Goal: Information Seeking & Learning: Learn about a topic

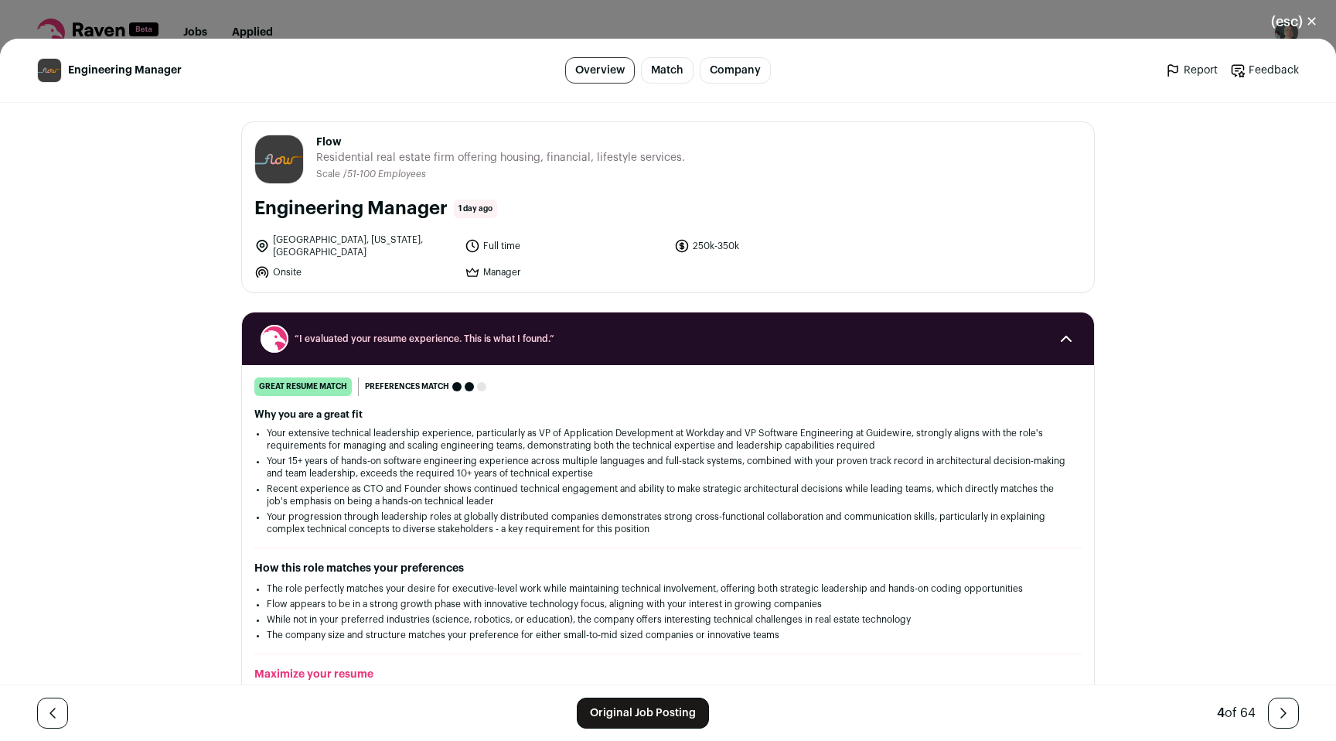
click at [1294, 21] on button "(esc) ✕" at bounding box center [1295, 22] width 84 height 34
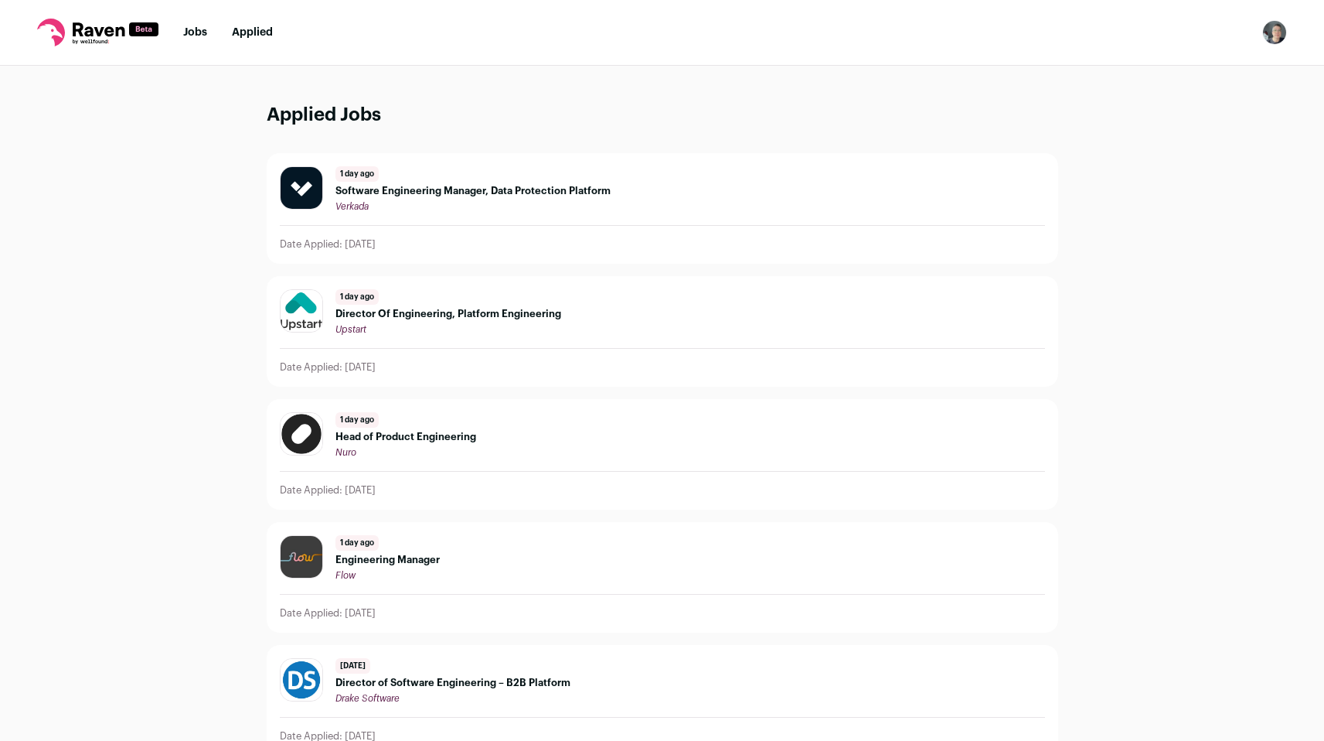
click at [407, 430] on div "1 day ago Head of Product Engineering Nuro" at bounding box center [406, 435] width 141 height 46
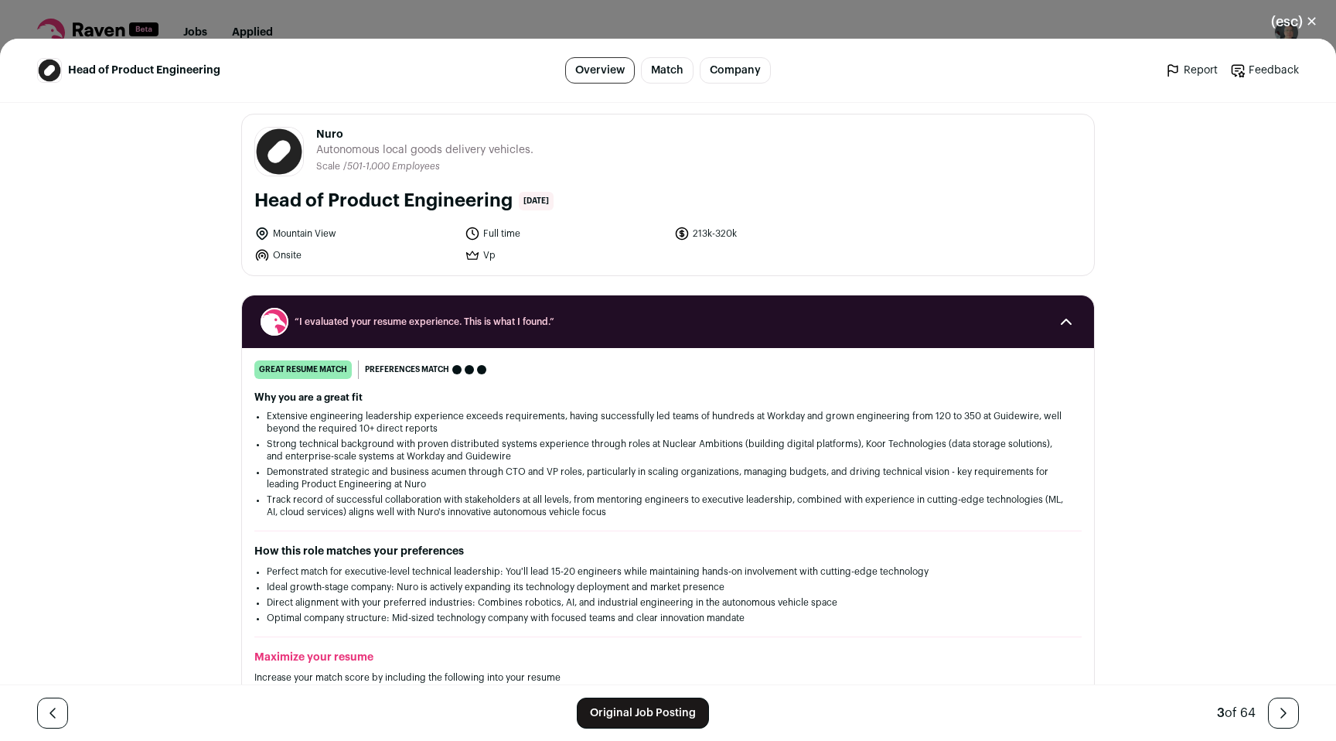
scroll to position [9, 0]
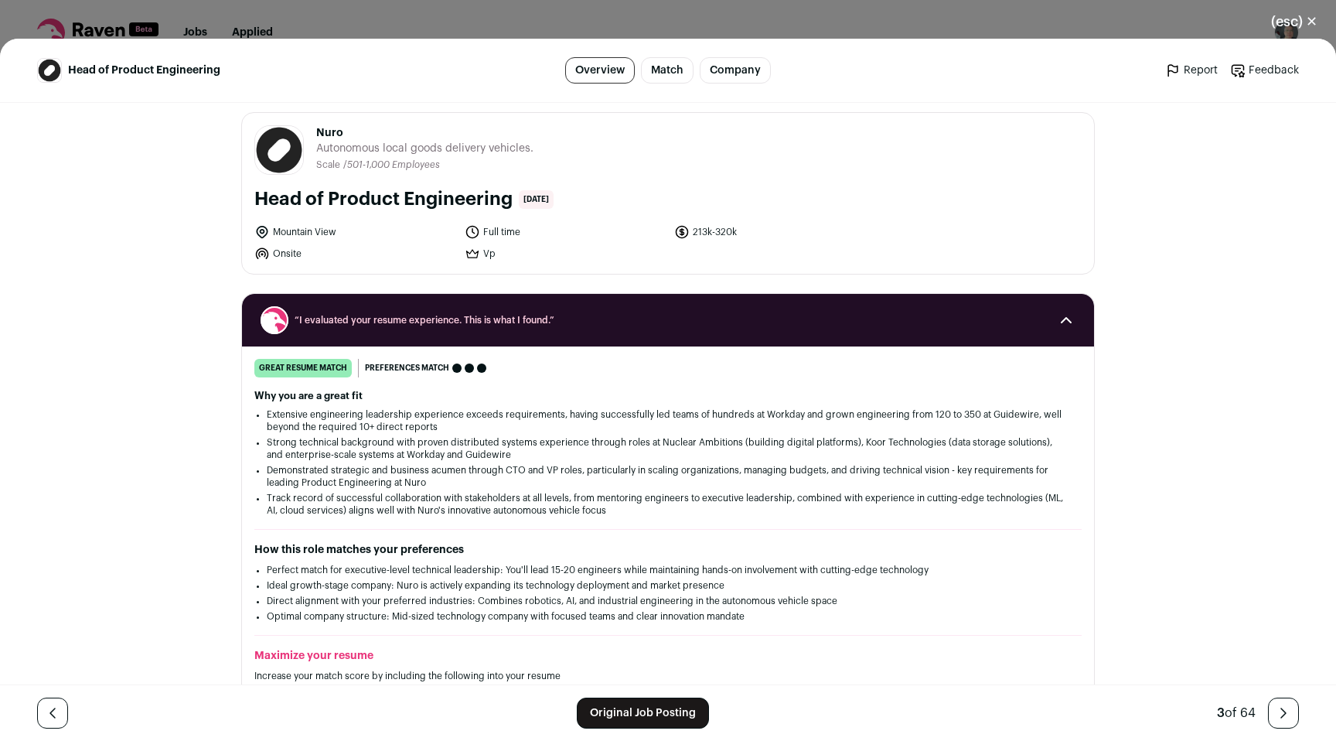
click at [1291, 18] on button "(esc) ✕" at bounding box center [1295, 22] width 84 height 34
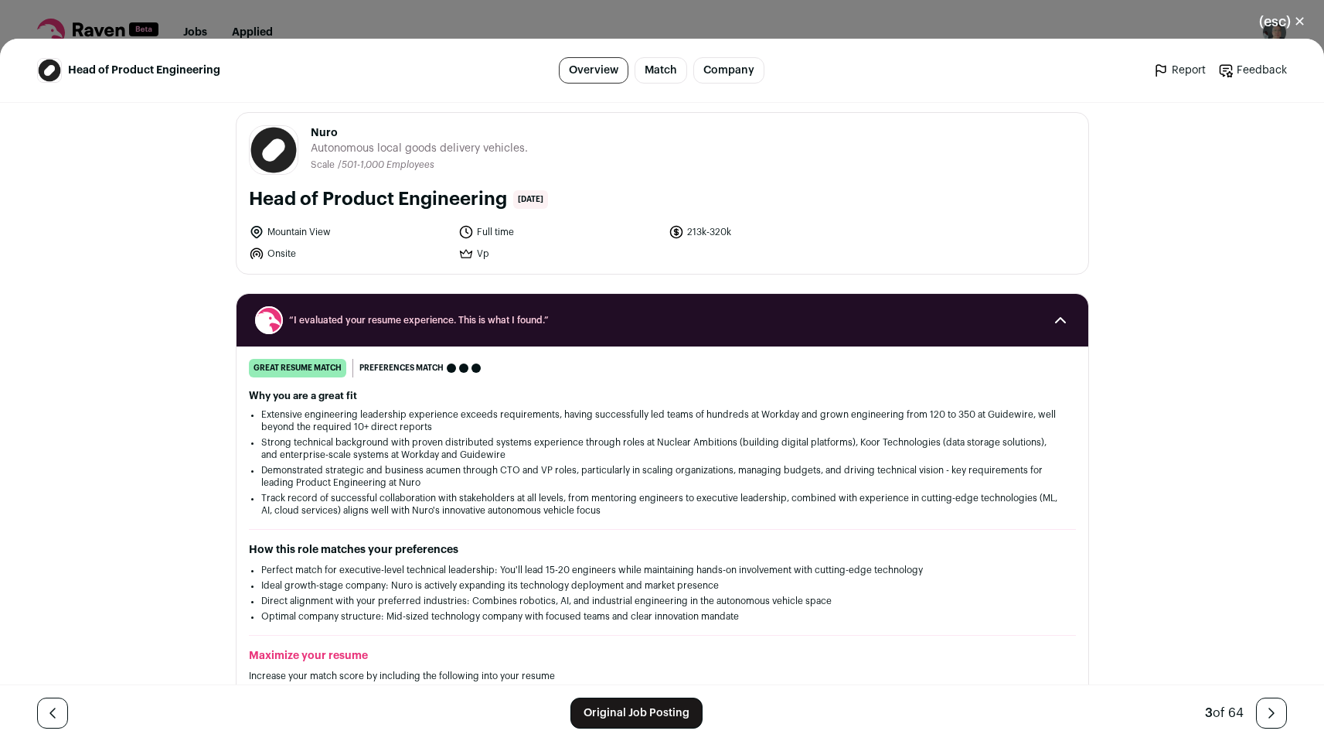
click at [1291, 18] on nav "Jobs Applied Settings Notifications Preferences Resume FAQs Logout" at bounding box center [662, 33] width 1324 height 66
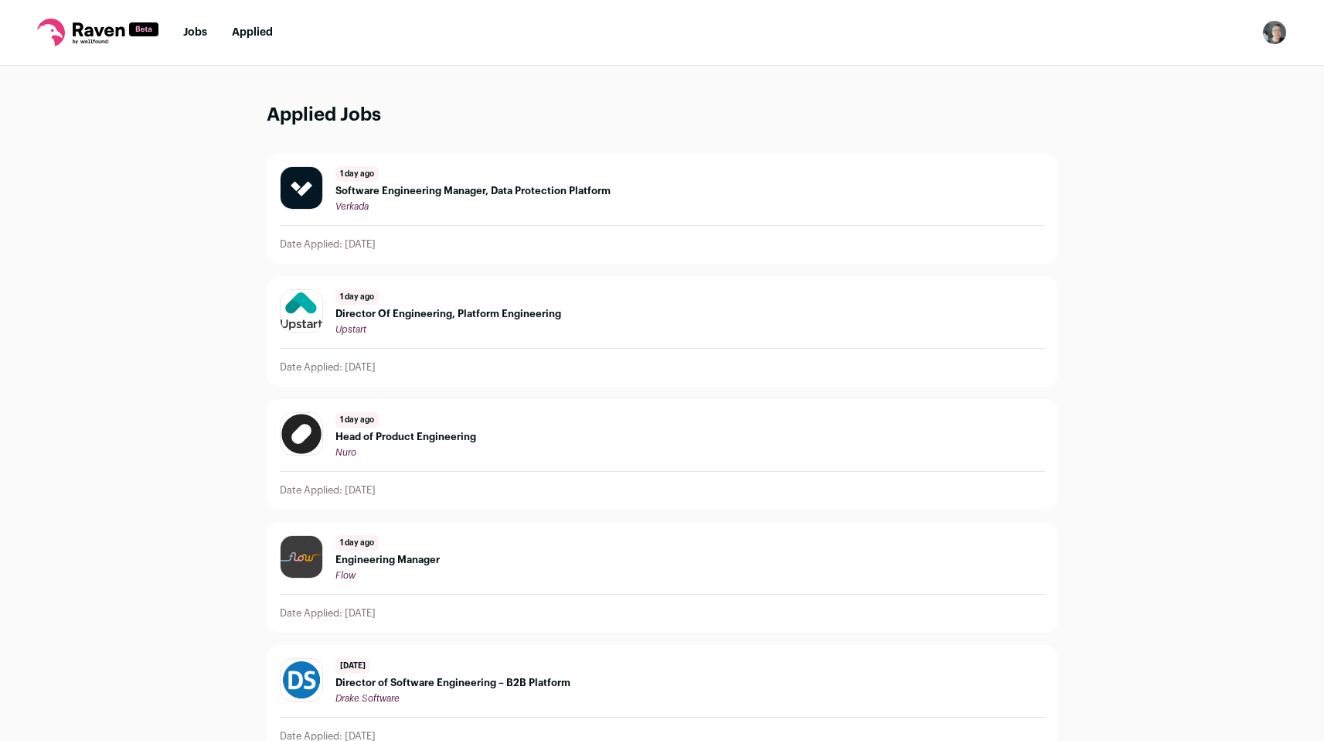
click at [410, 315] on span "Director Of Engineering, Platform Engineering" at bounding box center [449, 314] width 226 height 12
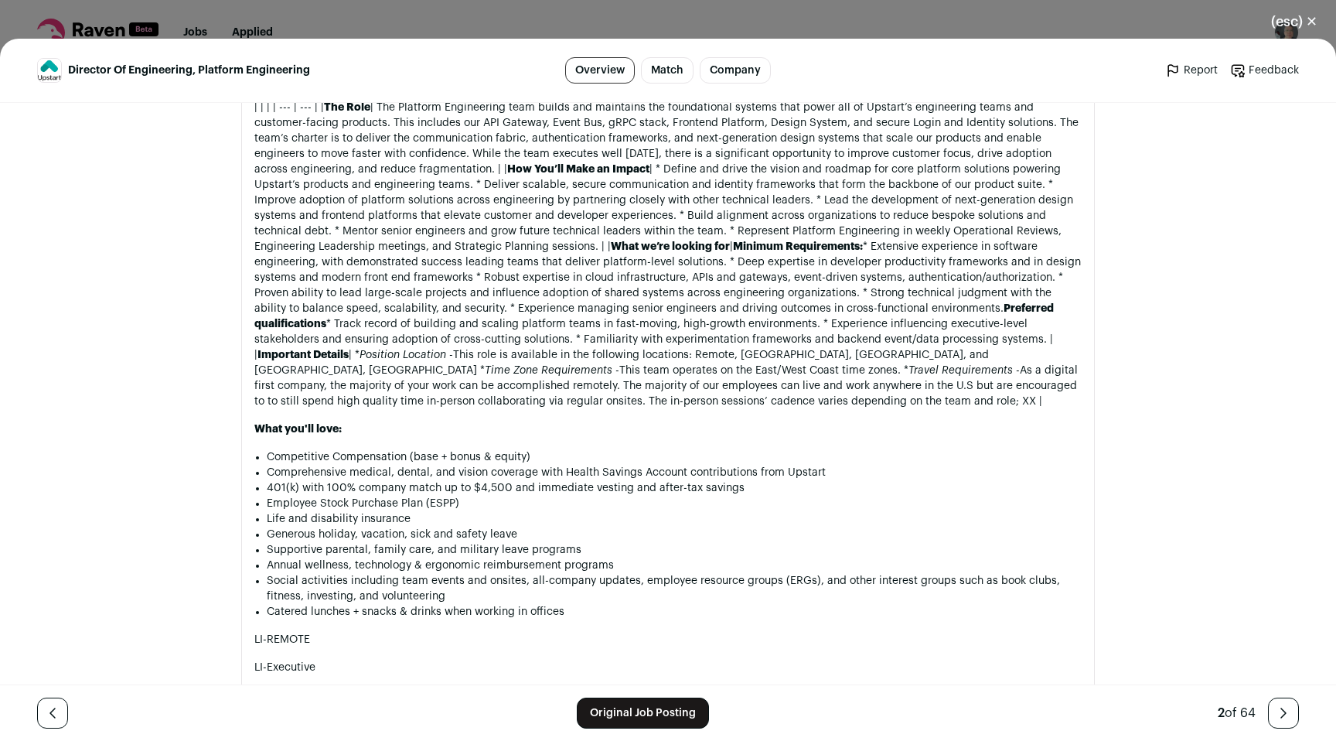
scroll to position [1136, 0]
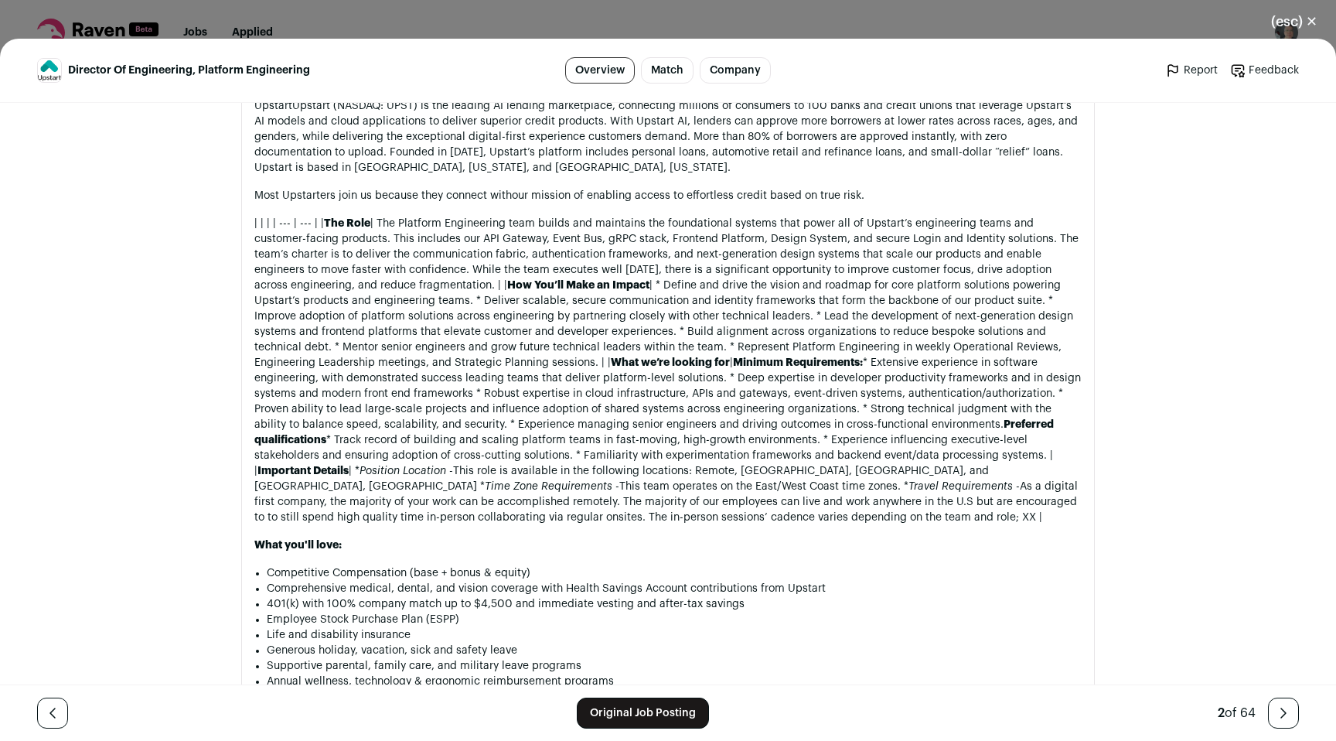
click at [1287, 22] on button "(esc) ✕" at bounding box center [1295, 22] width 84 height 34
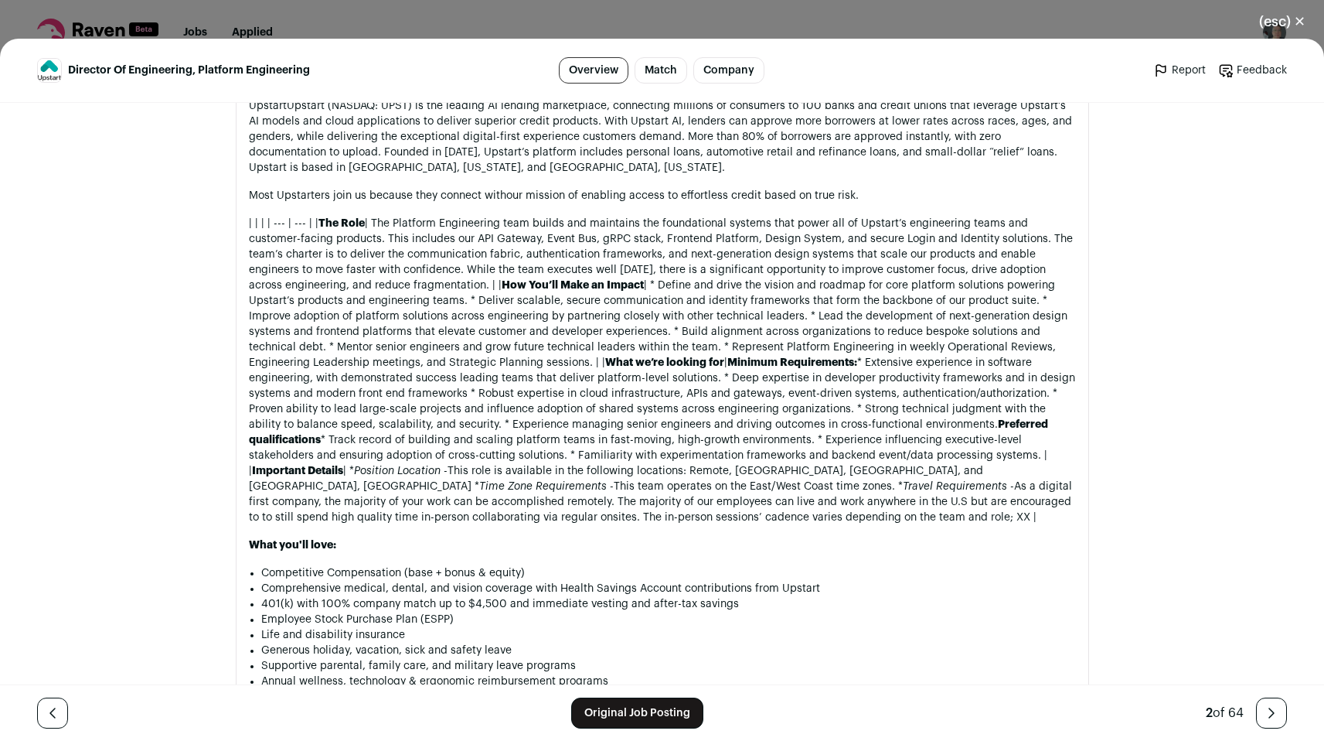
click at [1287, 22] on nav "Jobs Applied Settings Notifications Preferences Resume FAQs Logout" at bounding box center [662, 33] width 1324 height 66
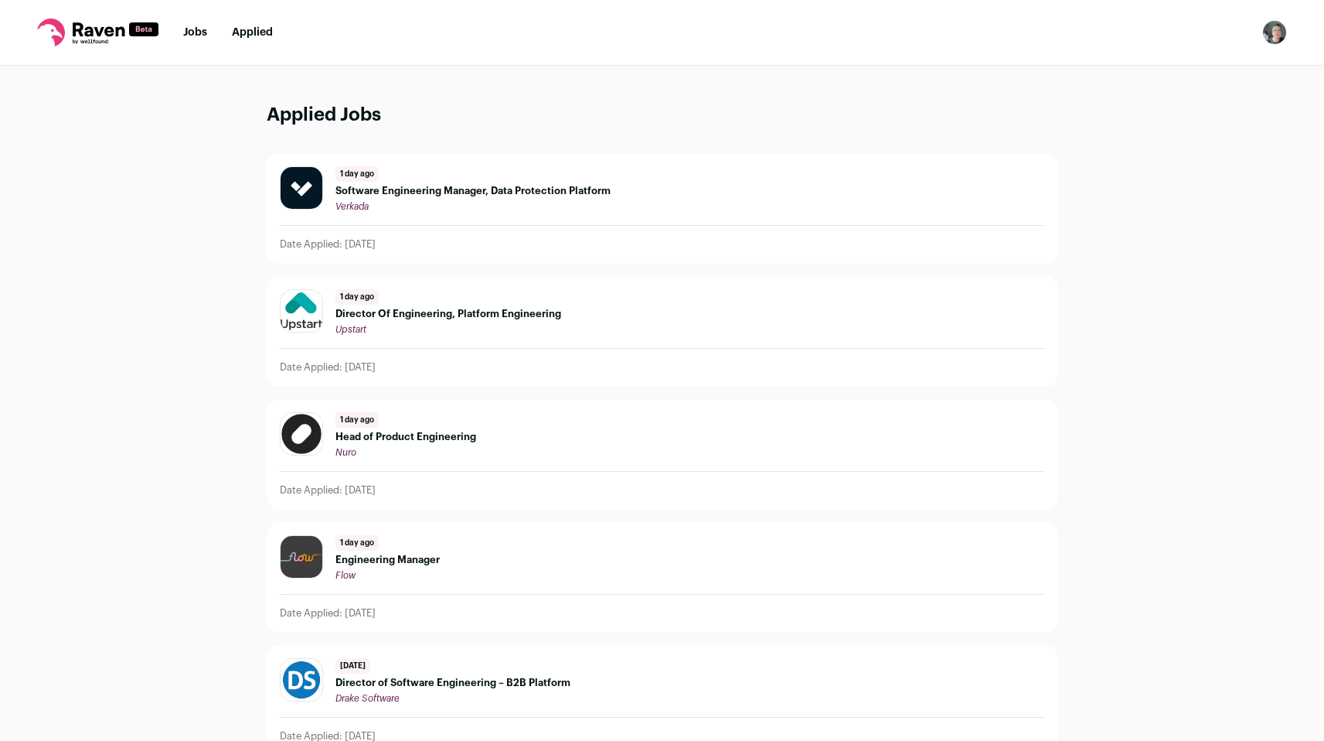
click at [482, 189] on span "Software Engineering Manager, Data Protection Platform" at bounding box center [473, 191] width 275 height 12
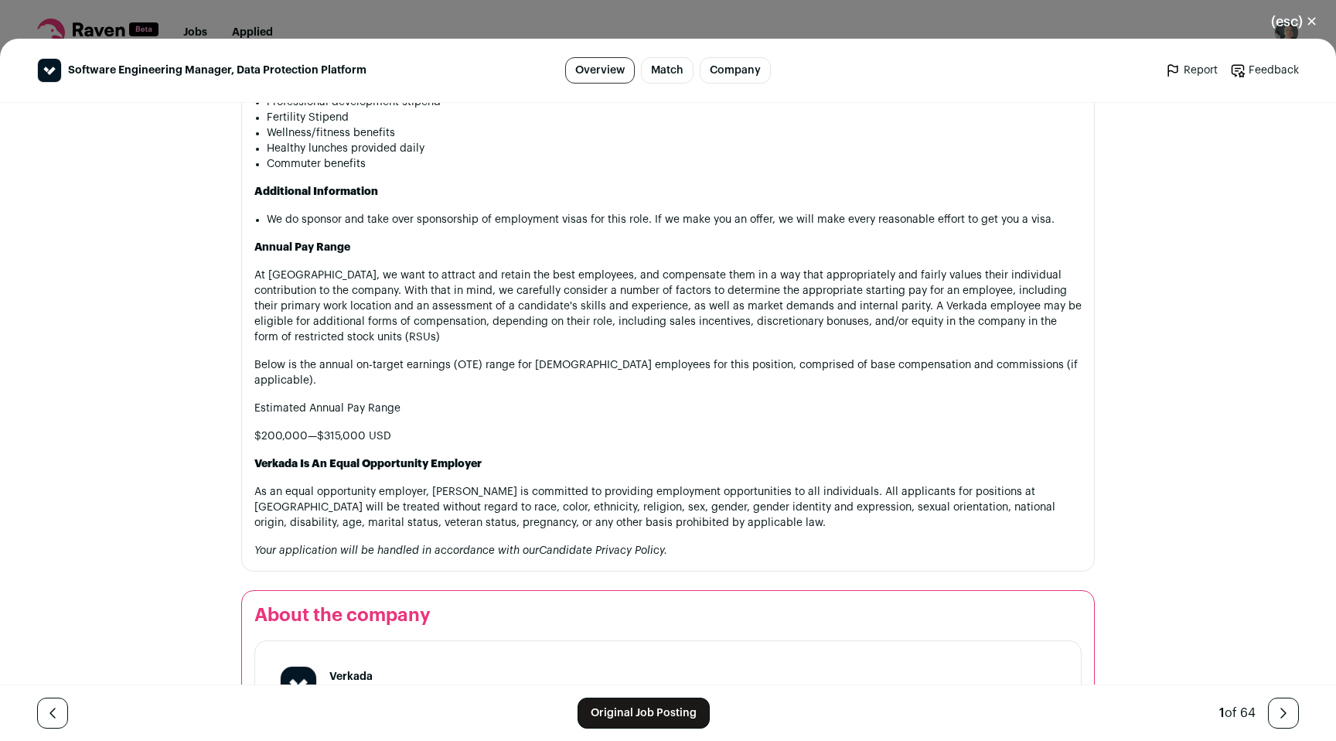
scroll to position [1880, 0]
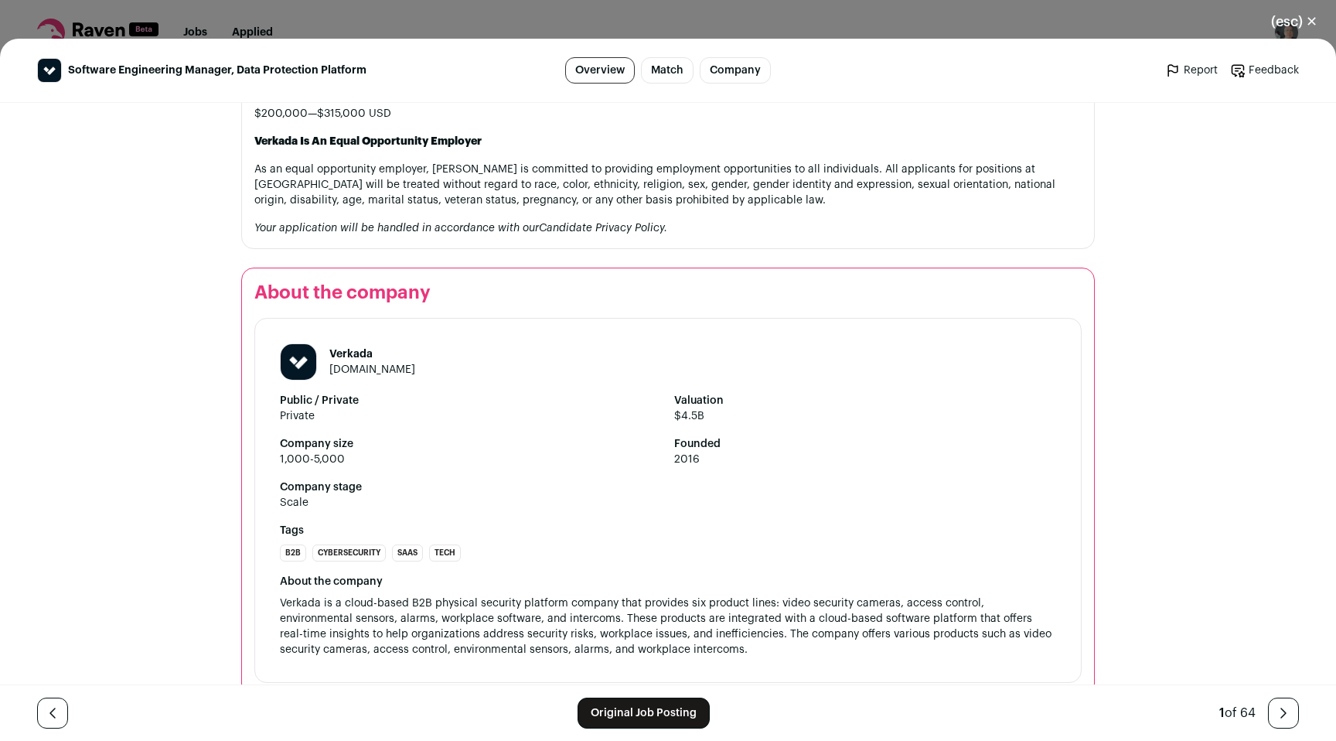
click at [609, 701] on link "Original Job Posting" at bounding box center [644, 712] width 132 height 31
click at [1288, 25] on button "(esc) ✕" at bounding box center [1295, 22] width 84 height 34
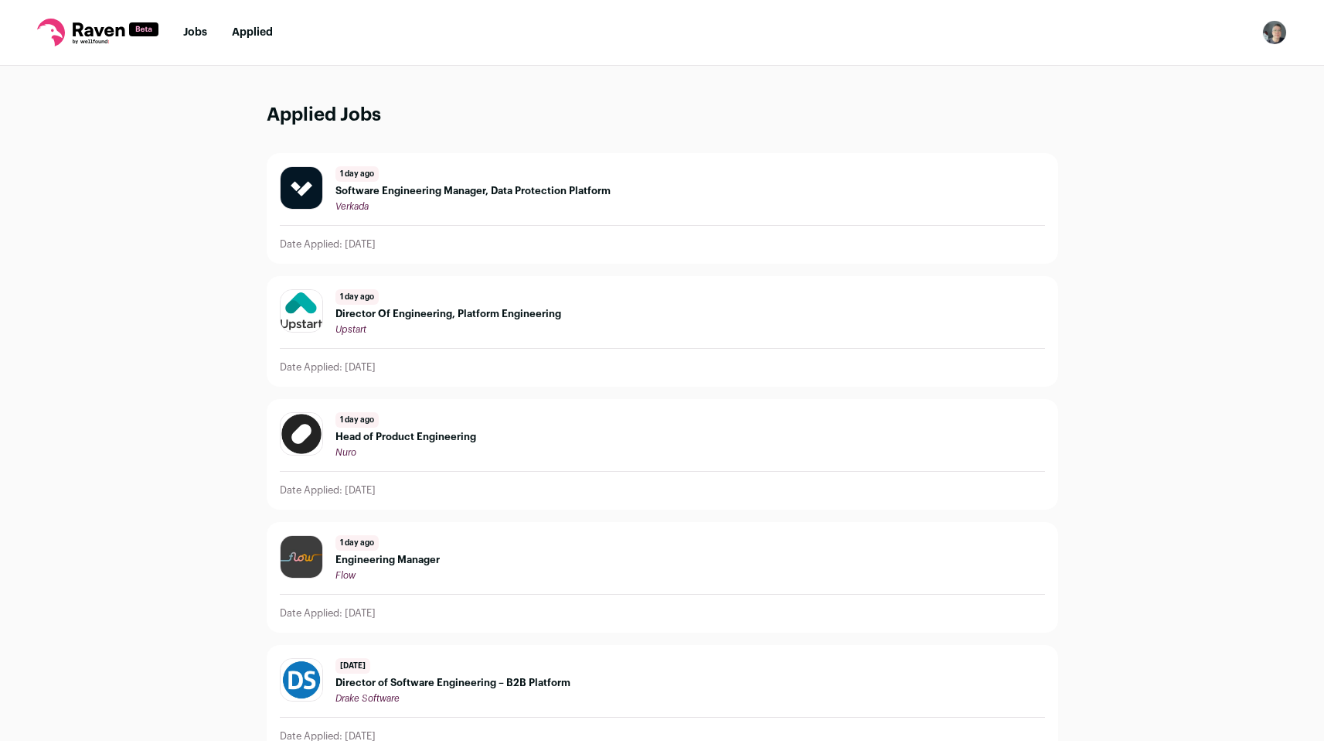
click at [203, 27] on link "Jobs" at bounding box center [195, 32] width 24 height 11
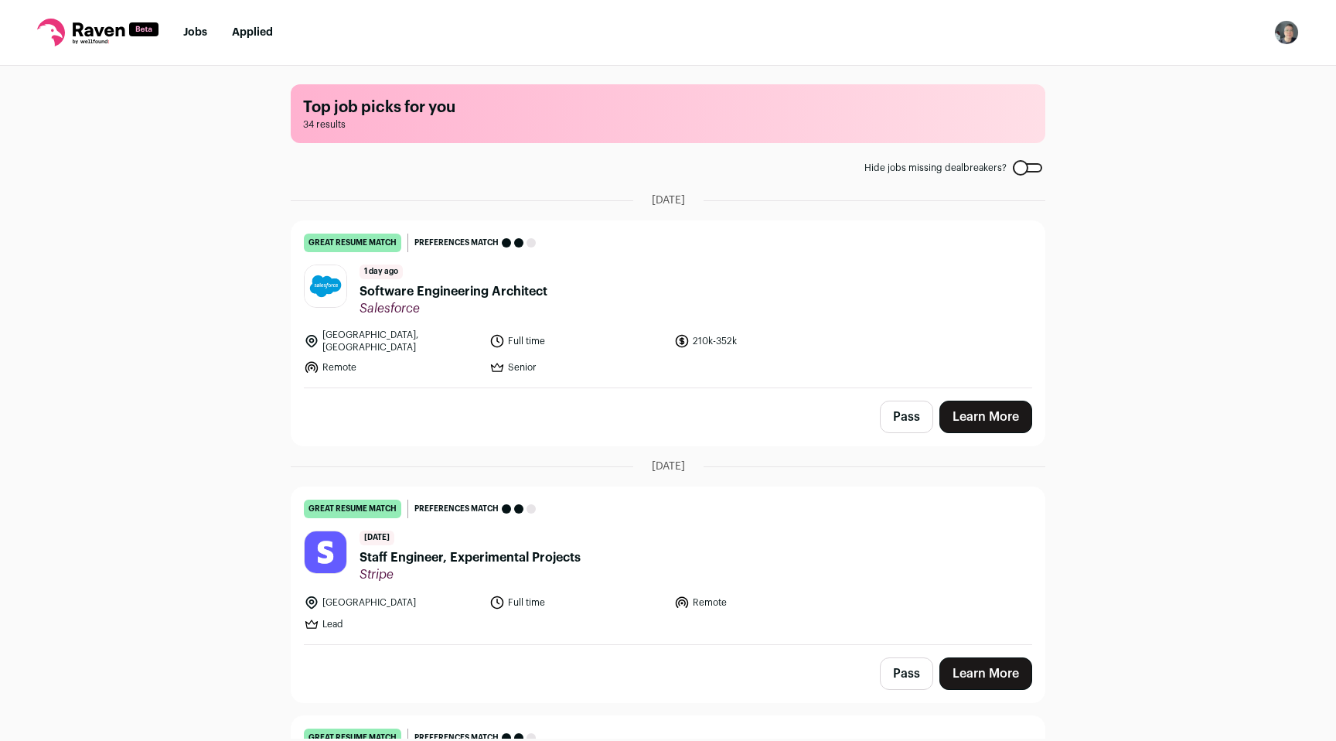
click at [898, 405] on button "Pass" at bounding box center [906, 417] width 53 height 32
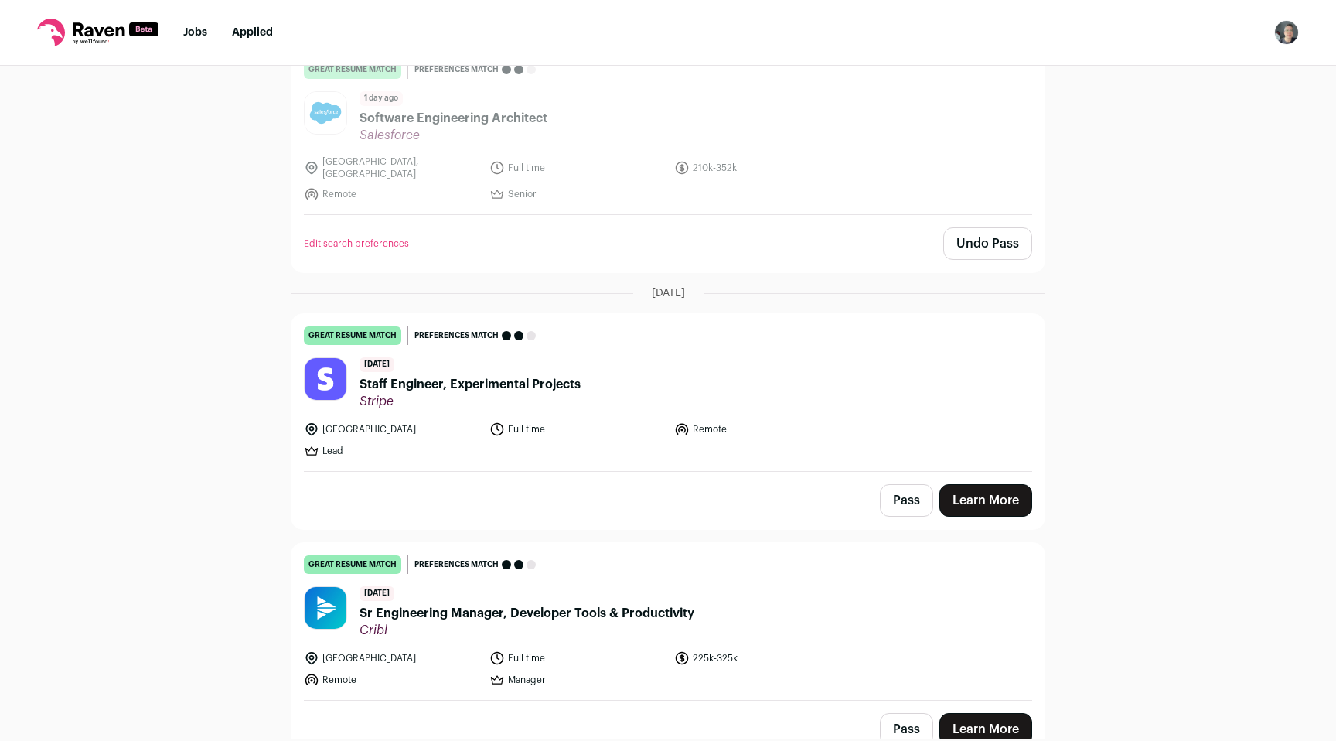
scroll to position [176, 0]
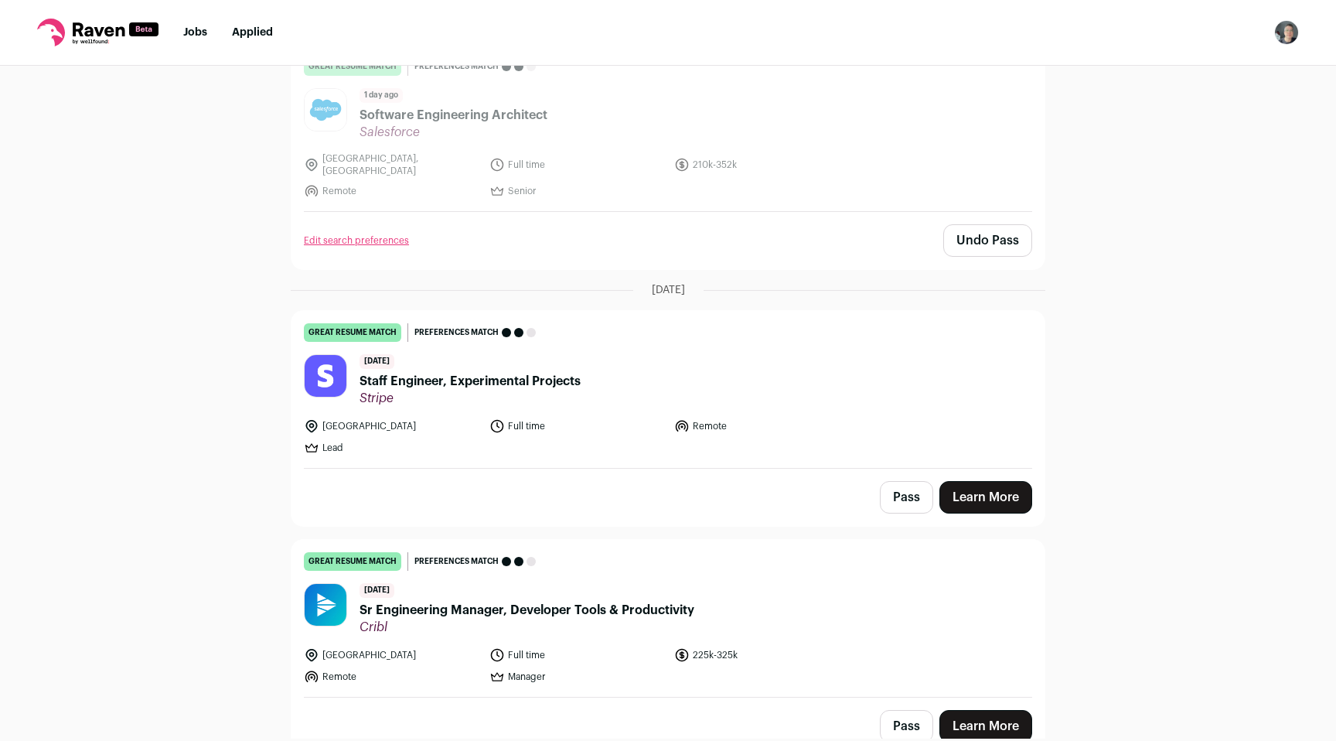
click at [459, 373] on span "Staff Engineer, Experimental Projects" at bounding box center [470, 381] width 221 height 19
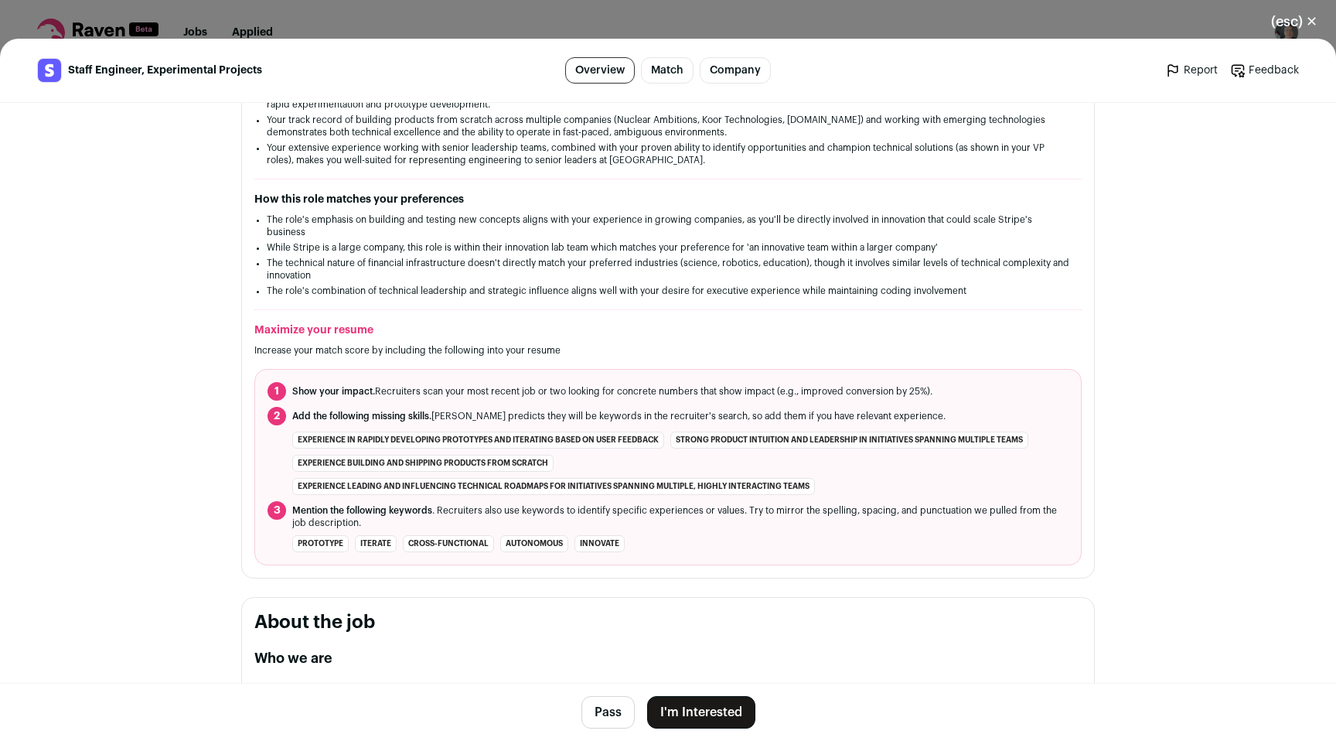
scroll to position [363, 0]
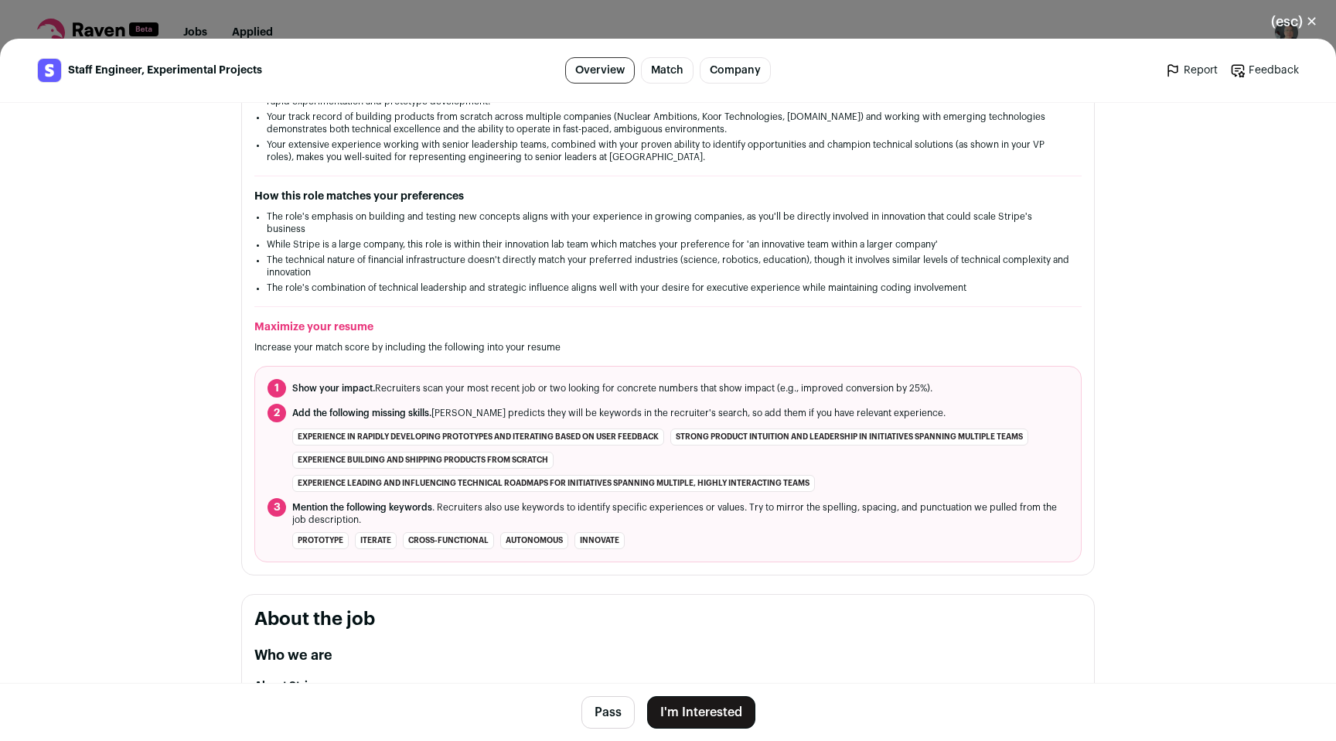
click at [1286, 20] on button "(esc) ✕" at bounding box center [1295, 22] width 84 height 34
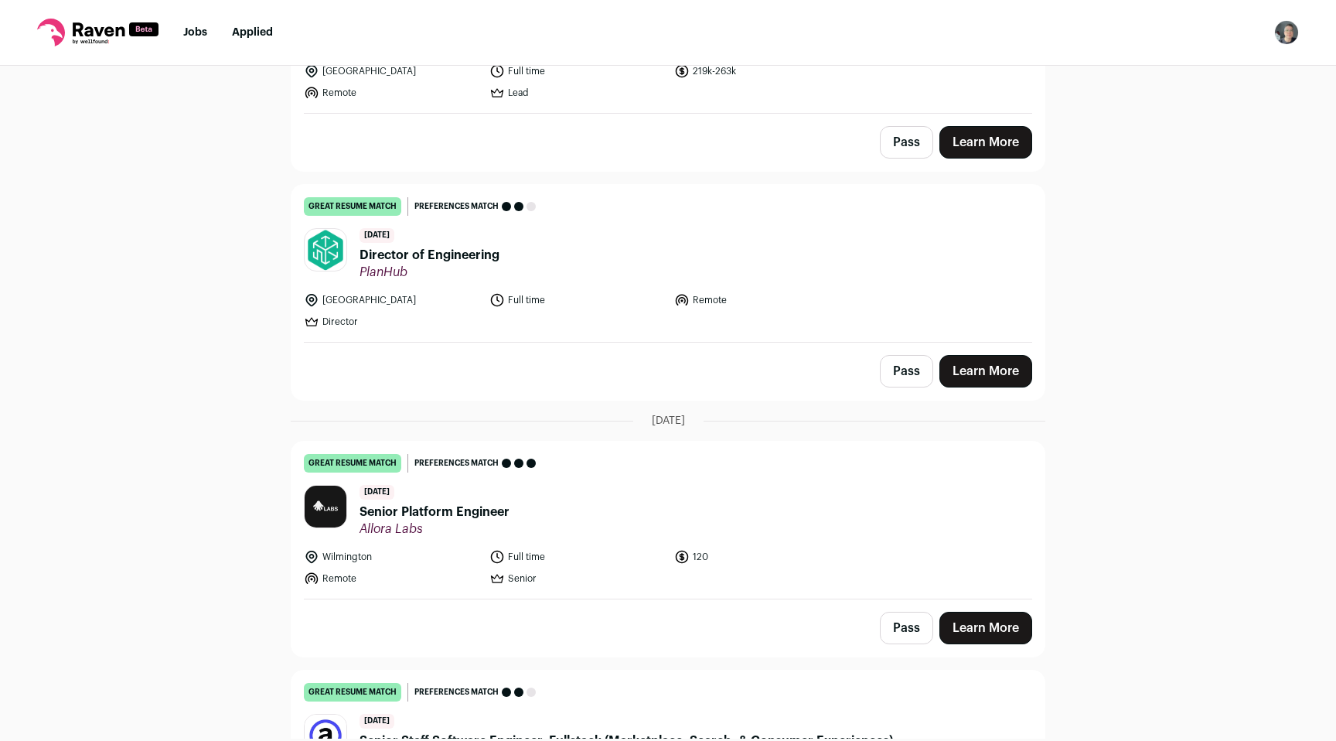
scroll to position [1392, 0]
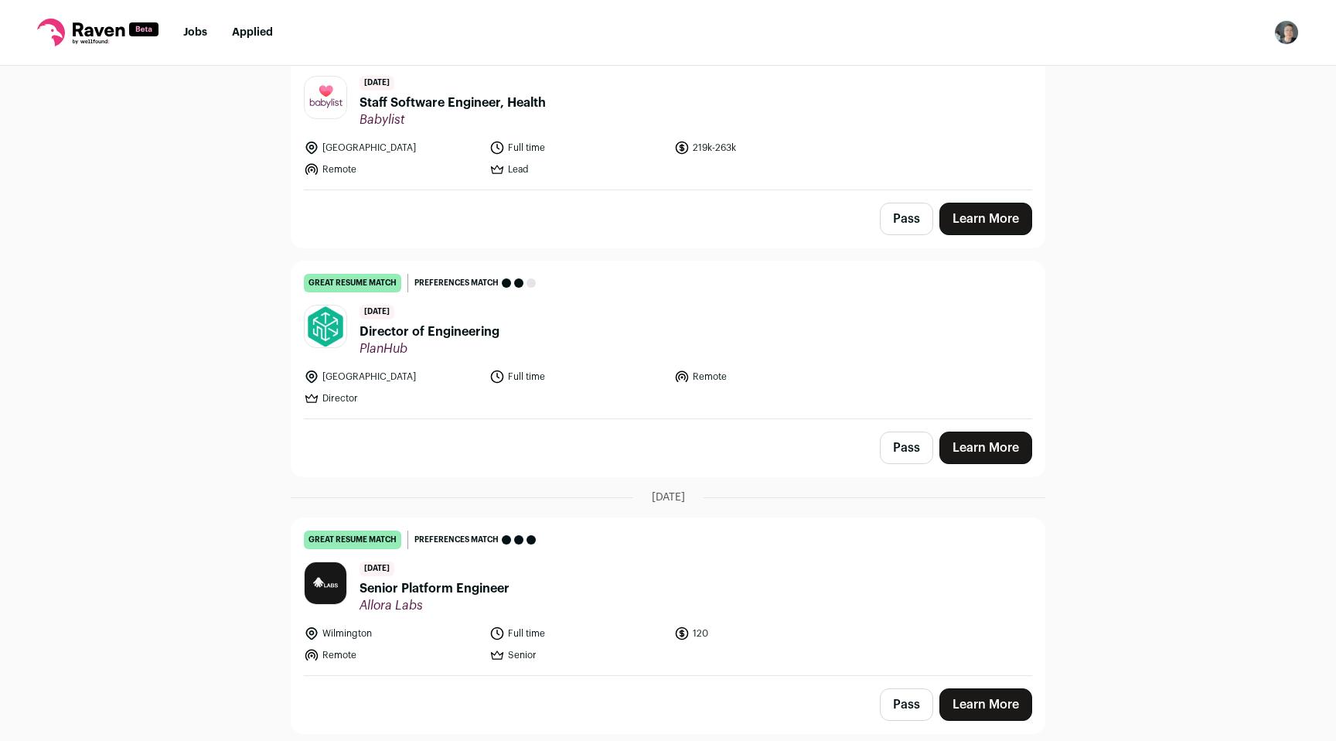
click at [428, 322] on span "Director of Engineering" at bounding box center [430, 331] width 140 height 19
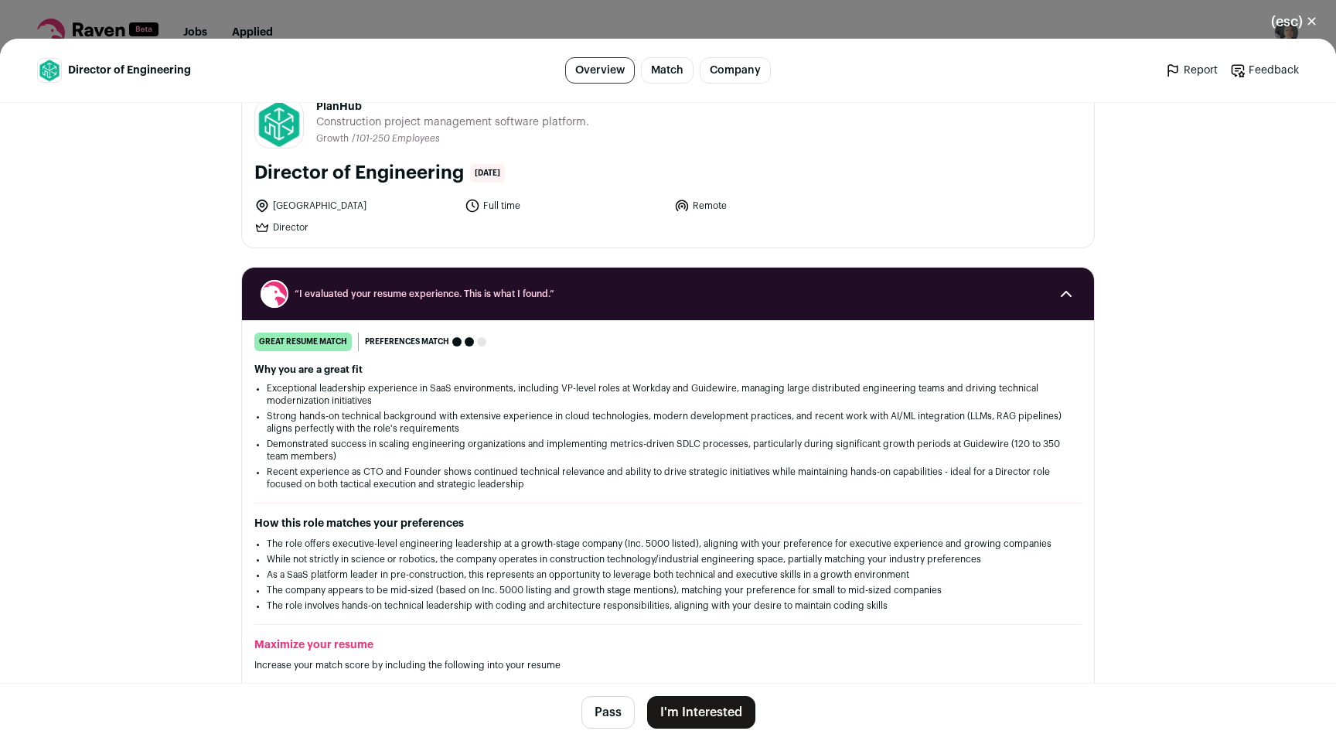
scroll to position [29, 0]
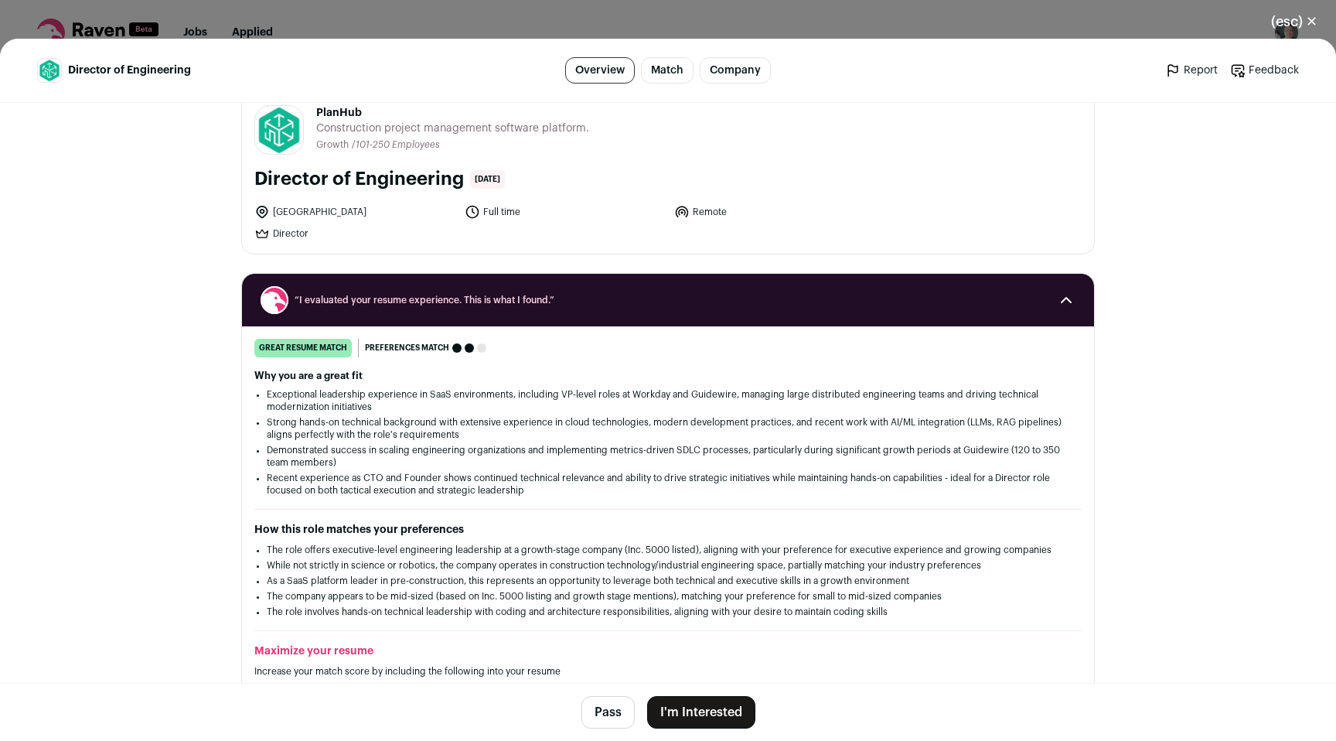
click at [685, 710] on button "I'm Interested" at bounding box center [701, 712] width 108 height 32
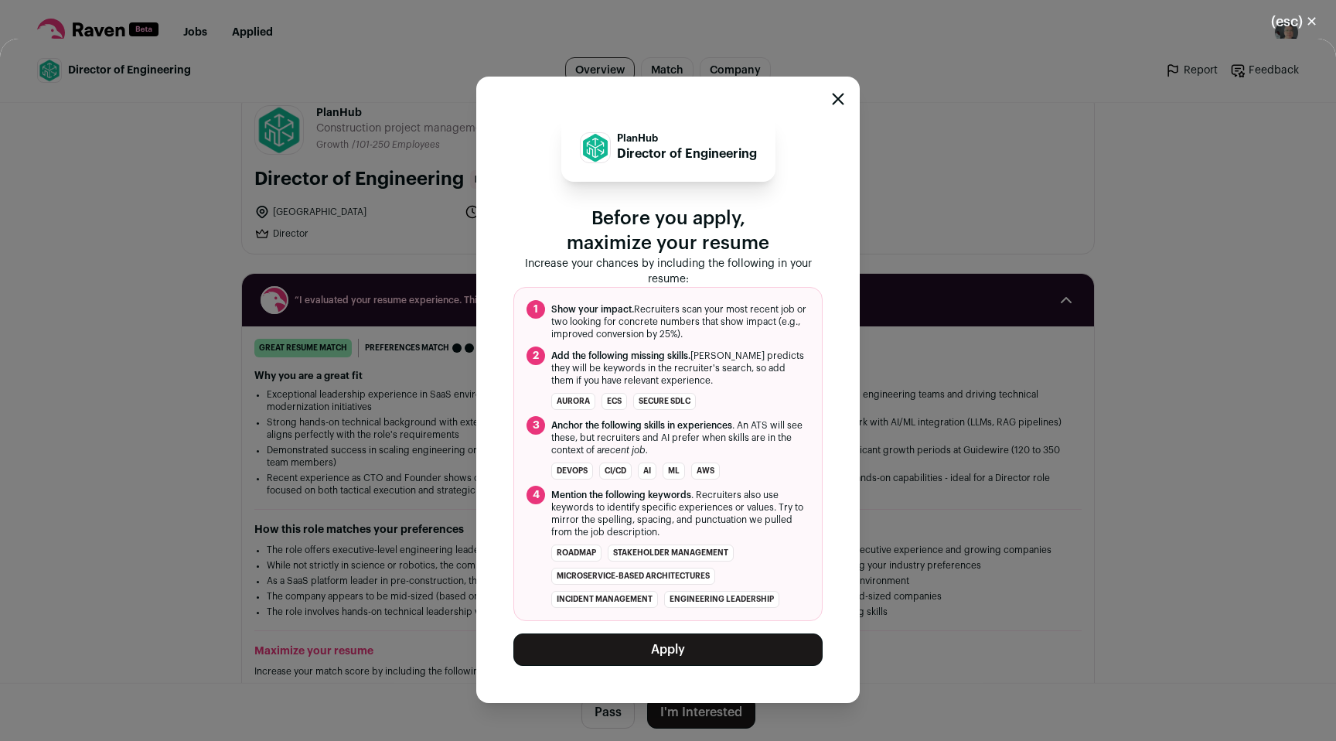
click at [659, 649] on button "Apply" at bounding box center [667, 649] width 309 height 32
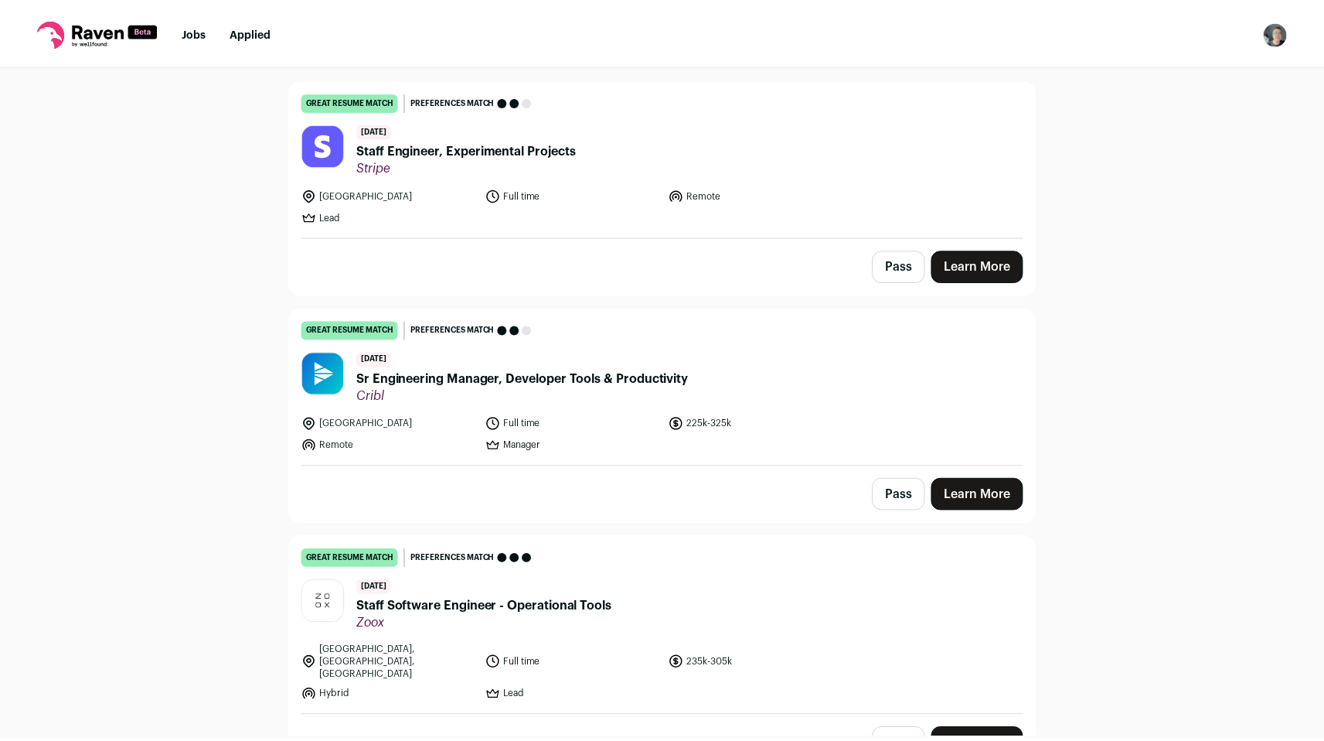
scroll to position [0, 0]
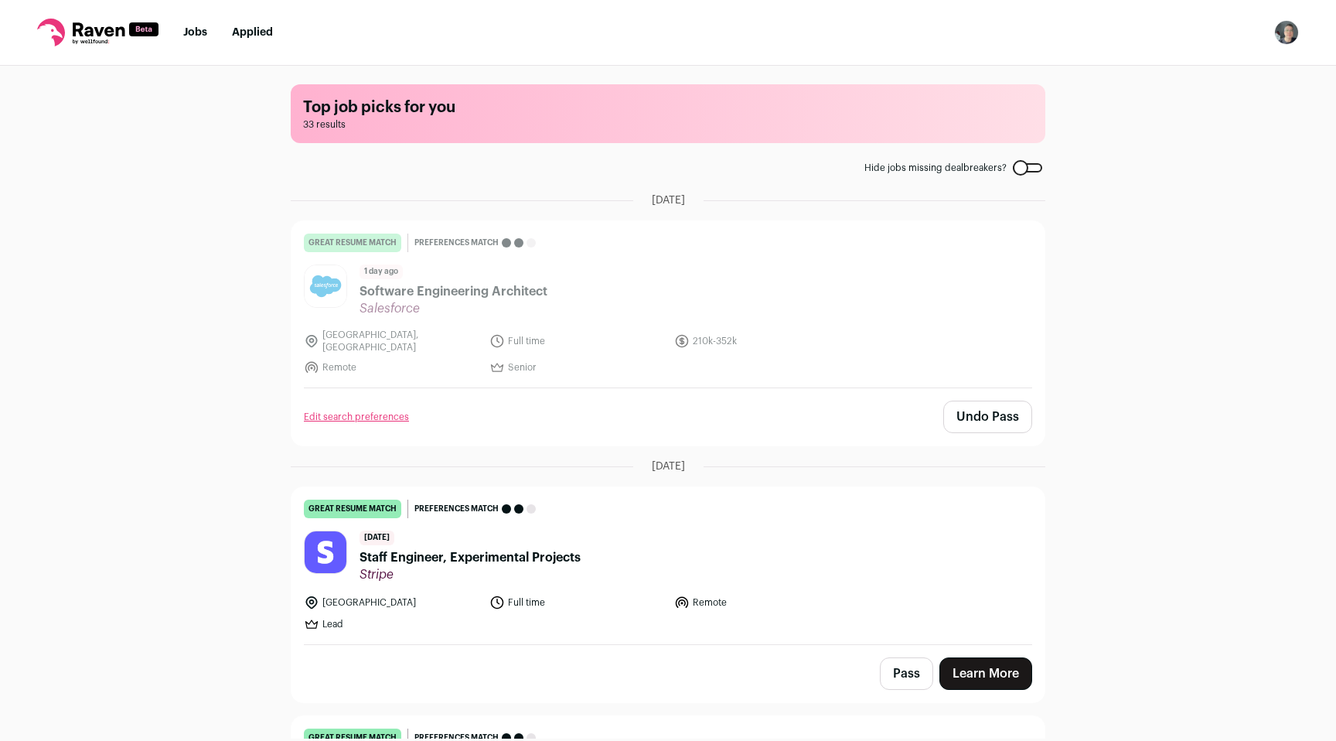
click at [259, 27] on link "Applied" at bounding box center [252, 32] width 41 height 11
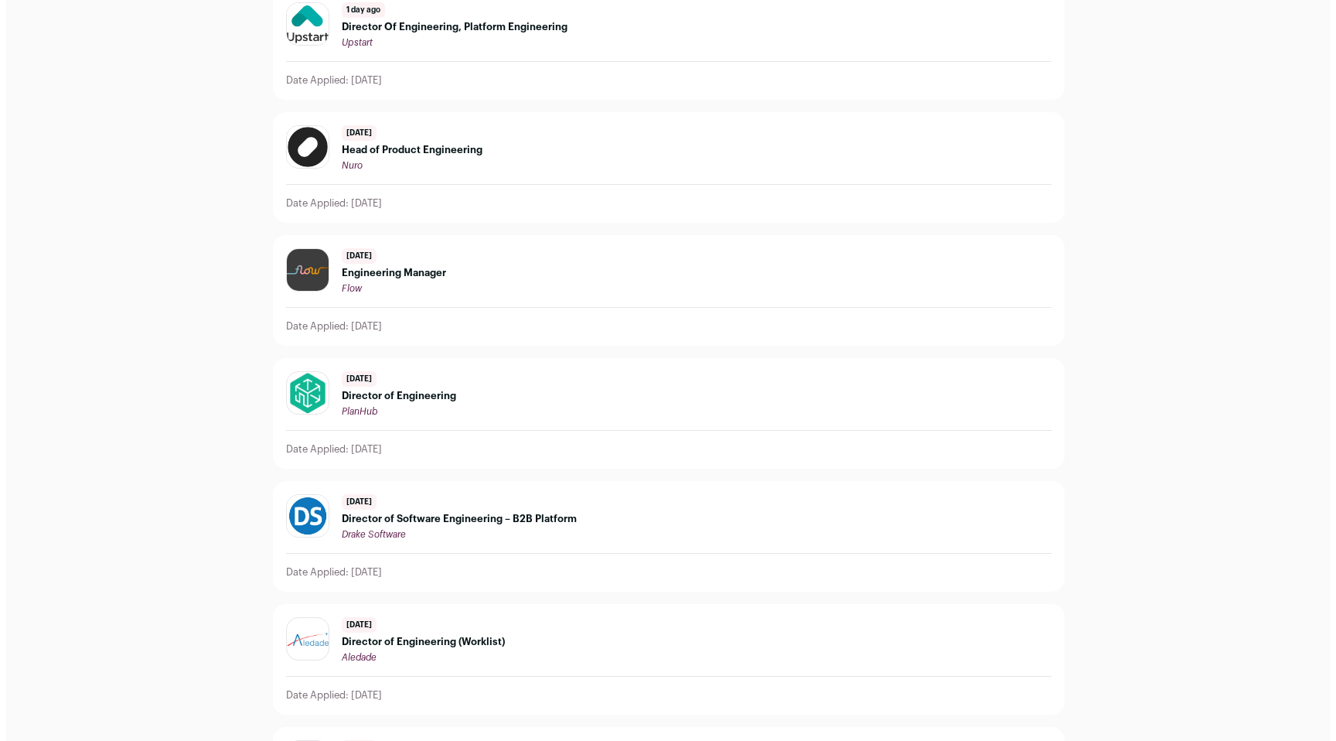
scroll to position [311, 0]
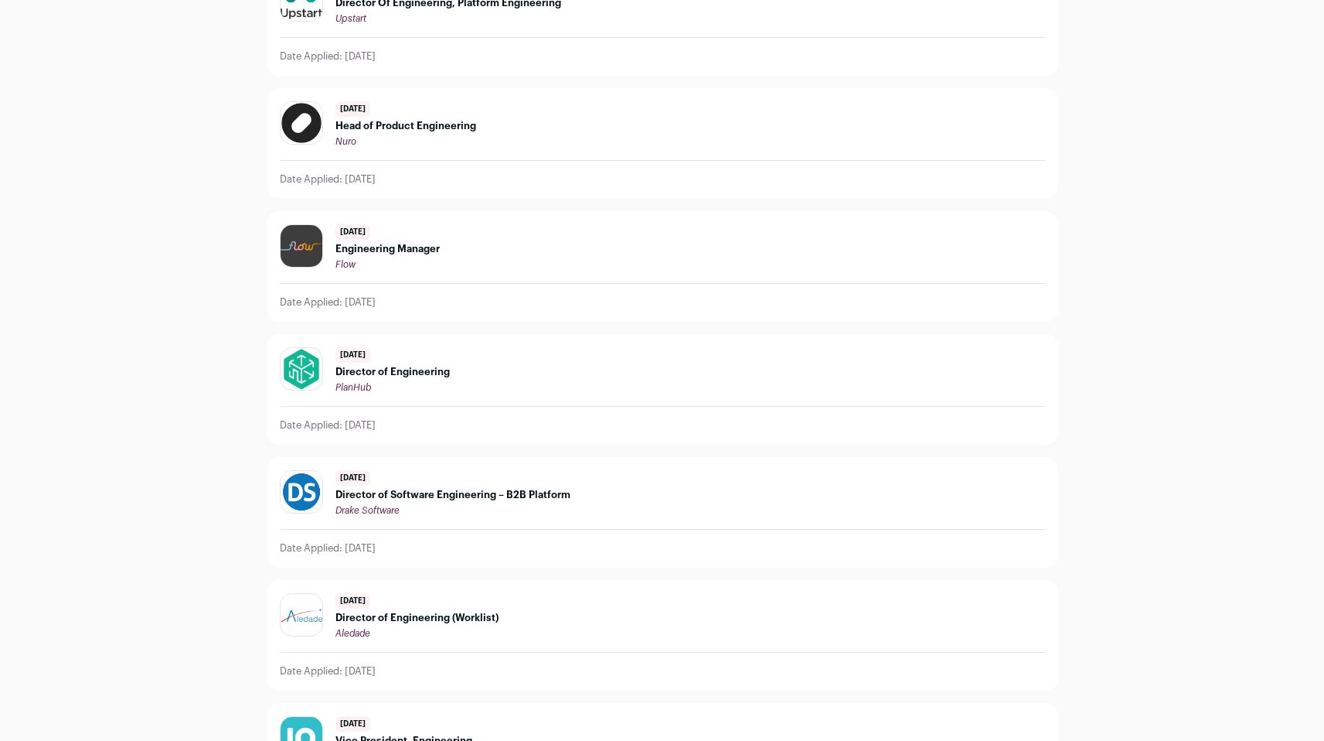
click at [369, 371] on span "Director of Engineering" at bounding box center [393, 372] width 114 height 12
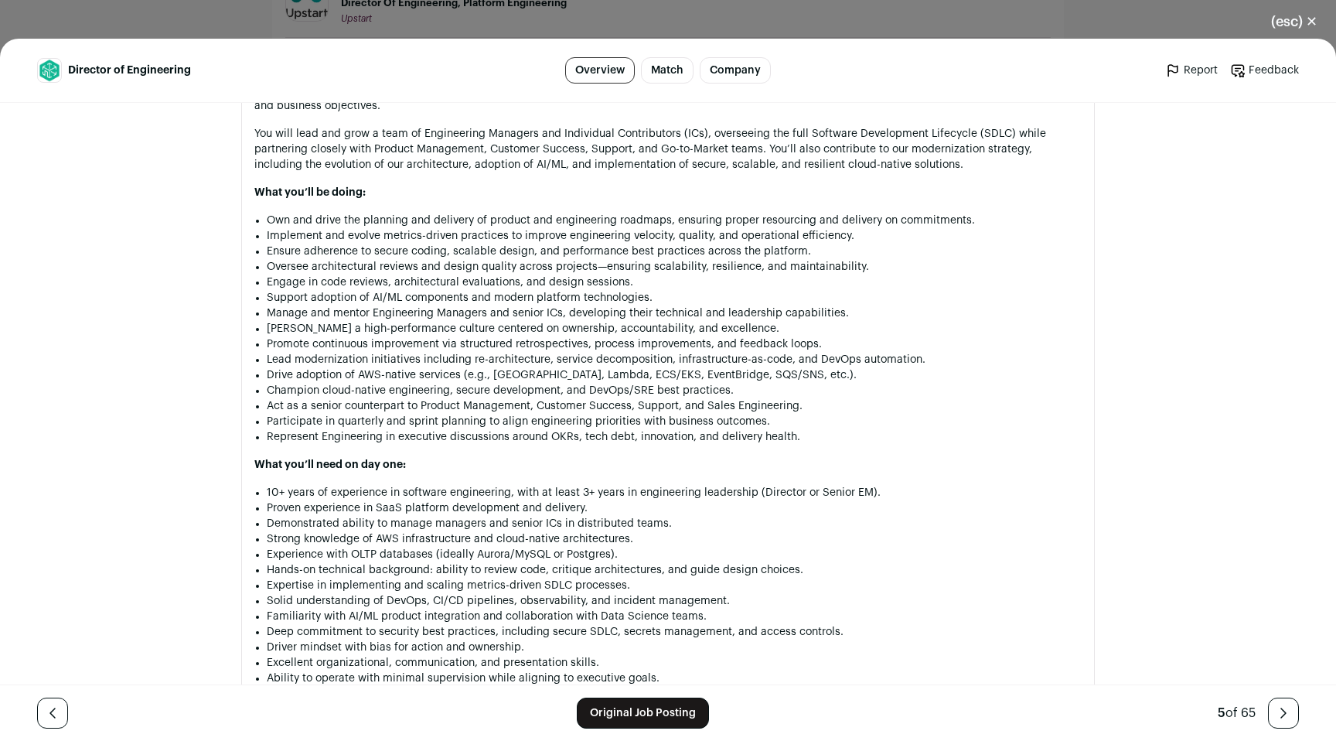
scroll to position [1021, 0]
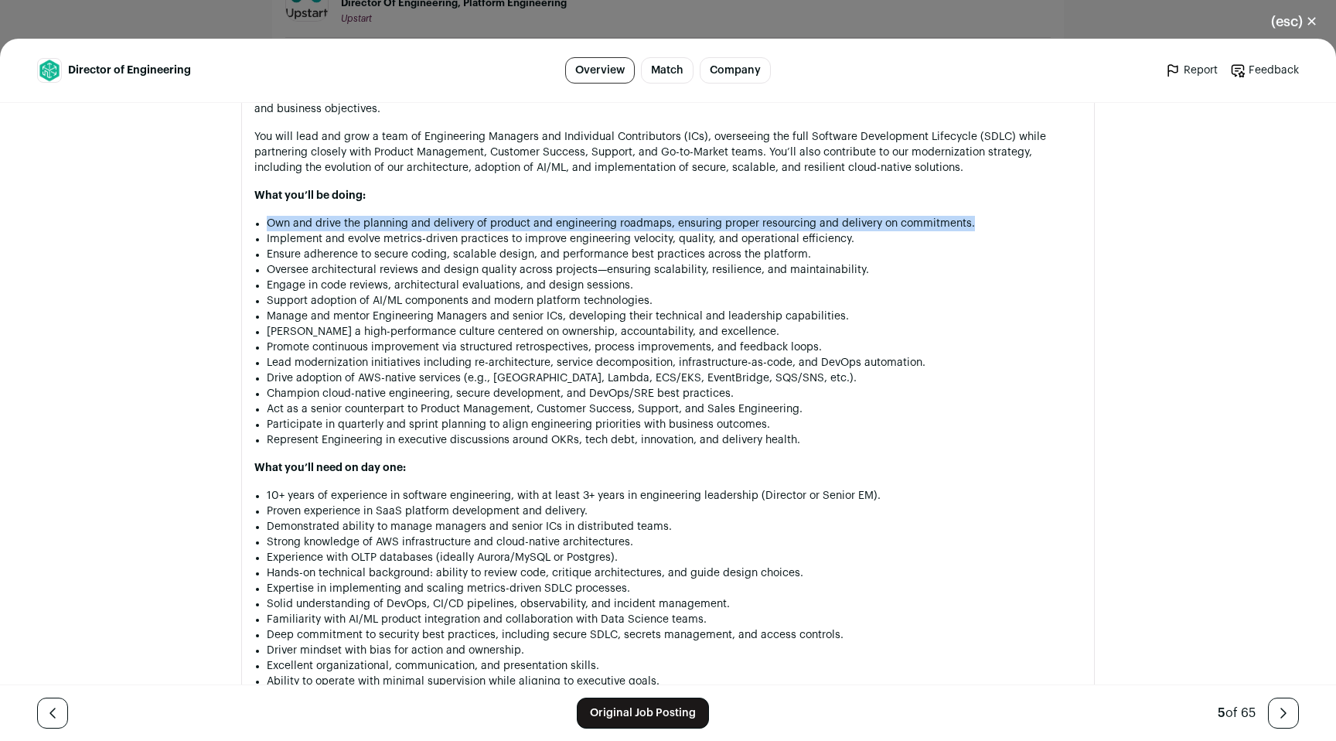
drag, startPoint x: 259, startPoint y: 223, endPoint x: 982, endPoint y: 225, distance: 722.9
click at [982, 225] on div "Director of Engineering PlanHub is the leading pre-construction SaaS platform a…" at bounding box center [667, 538] width 827 height 1120
copy li "Own and drive the planning and delivery of product and engineering roadmaps, en…"
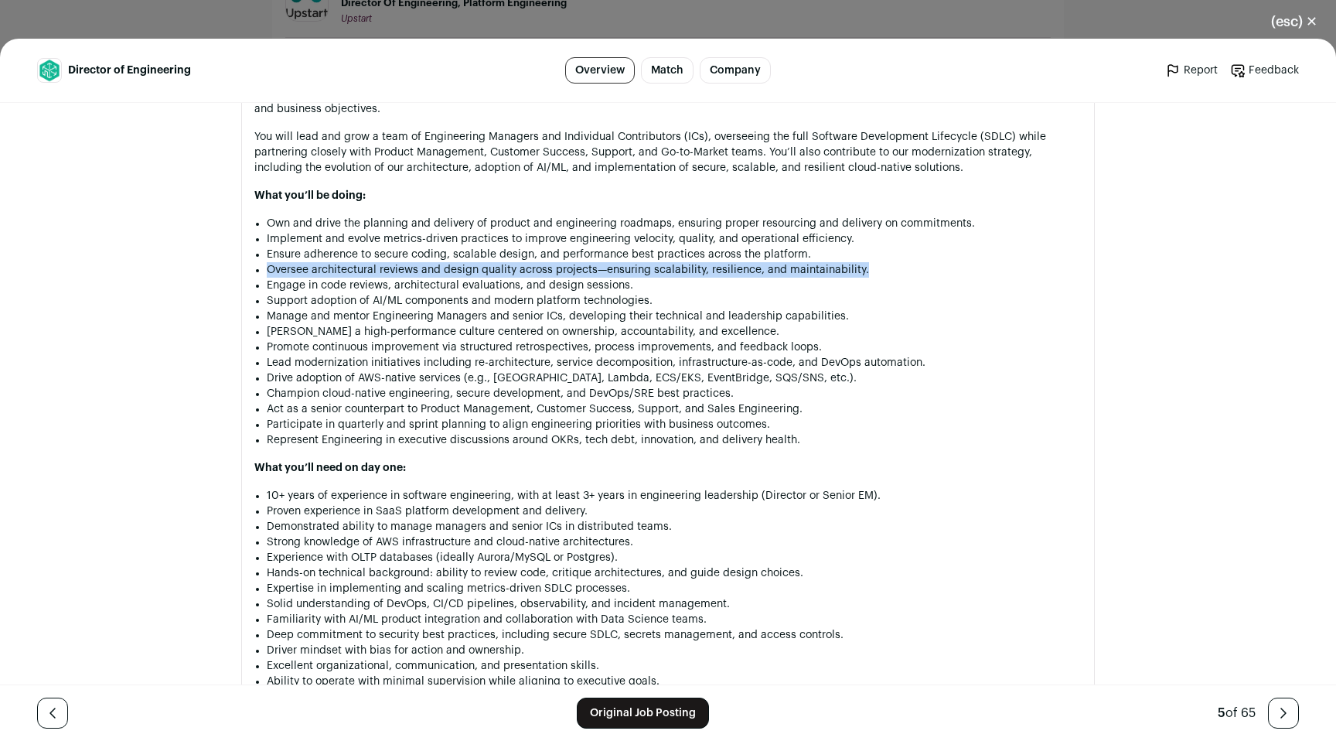
drag, startPoint x: 264, startPoint y: 274, endPoint x: 856, endPoint y: 271, distance: 592.3
click at [856, 271] on li "Oversee architectural reviews and design quality across projects—ensuring scala…" at bounding box center [674, 269] width 815 height 15
copy li "Oversee architectural reviews and design quality across projects—ensuring scala…"
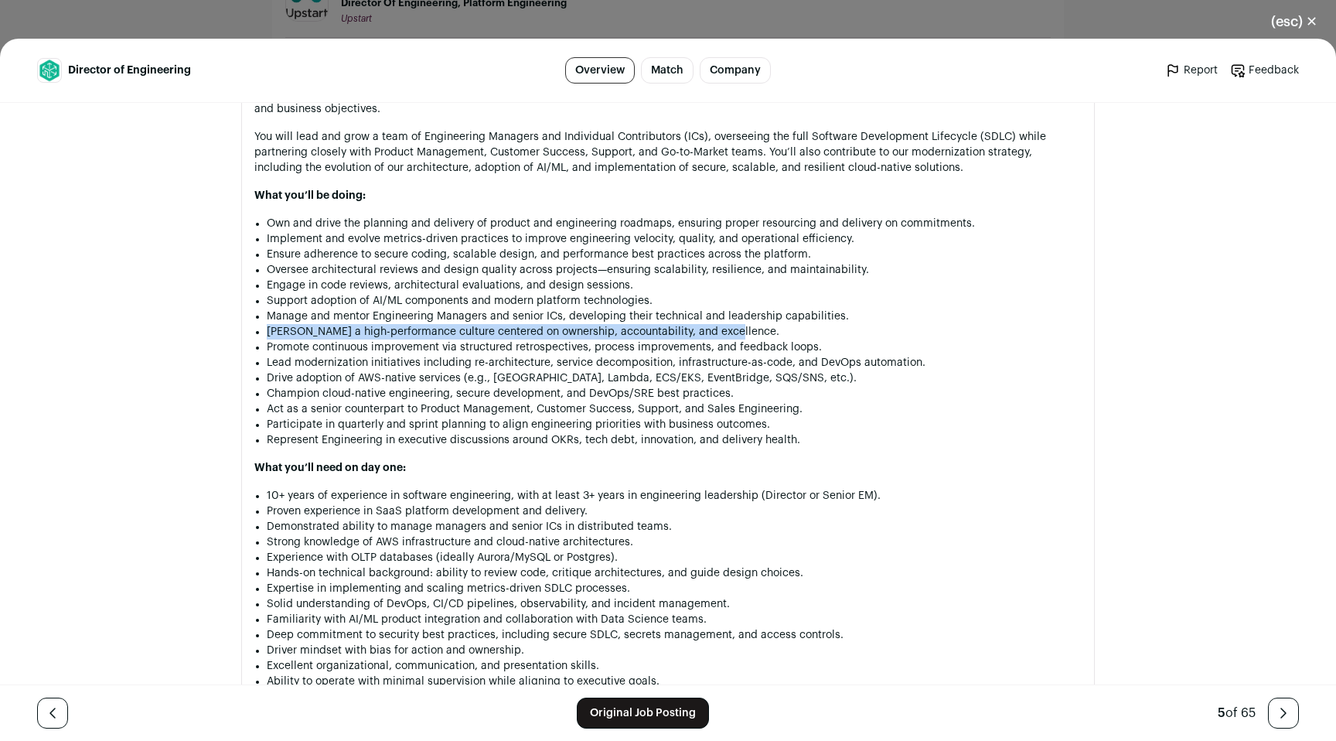
drag, startPoint x: 258, startPoint y: 334, endPoint x: 723, endPoint y: 334, distance: 464.7
click at [723, 334] on div "Director of Engineering PlanHub is the leading pre-construction SaaS platform a…" at bounding box center [667, 538] width 827 height 1120
click at [283, 312] on li "Manage and mentor Engineering Managers and senior ICs, developing their technic…" at bounding box center [674, 316] width 815 height 15
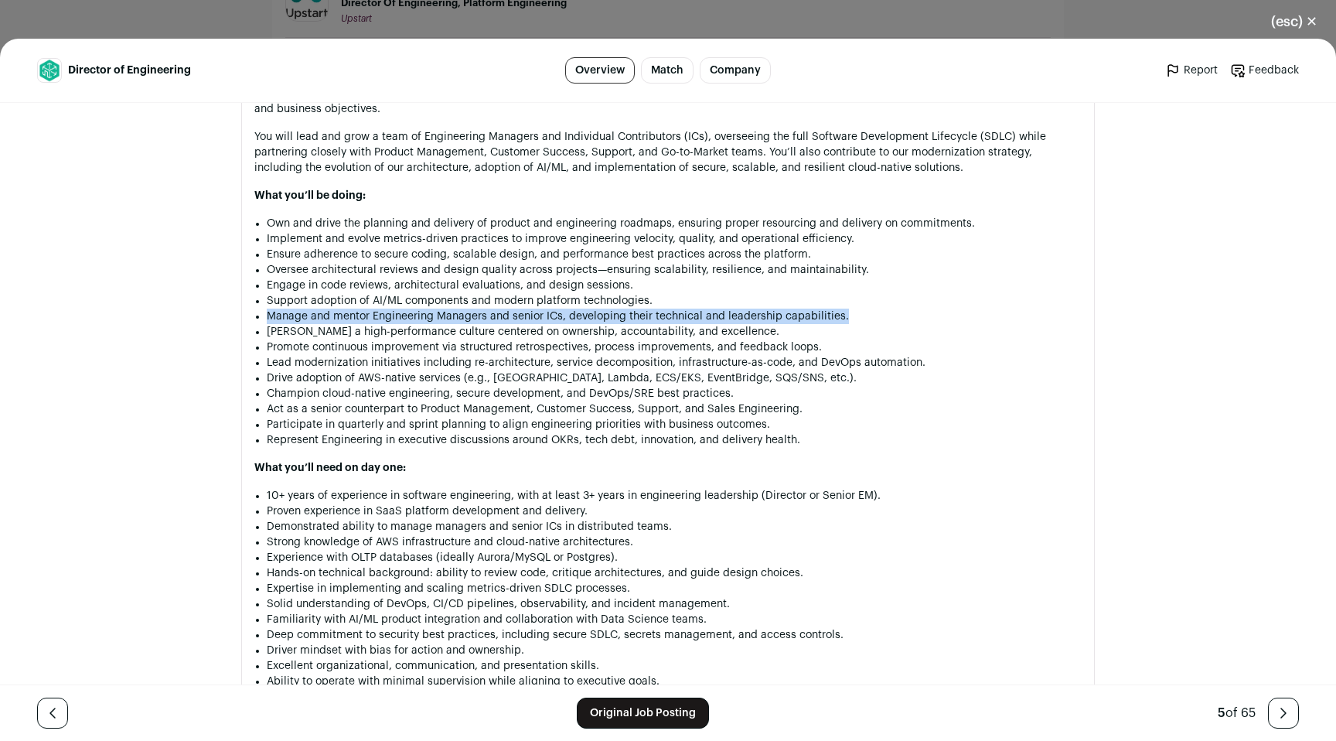
drag, startPoint x: 259, startPoint y: 314, endPoint x: 834, endPoint y: 320, distance: 575.3
click at [834, 320] on div "Director of Engineering PlanHub is the leading pre-construction SaaS platform a…" at bounding box center [667, 538] width 827 height 1120
copy li "Manage and mentor Engineering Managers and senior ICs, developing their technic…"
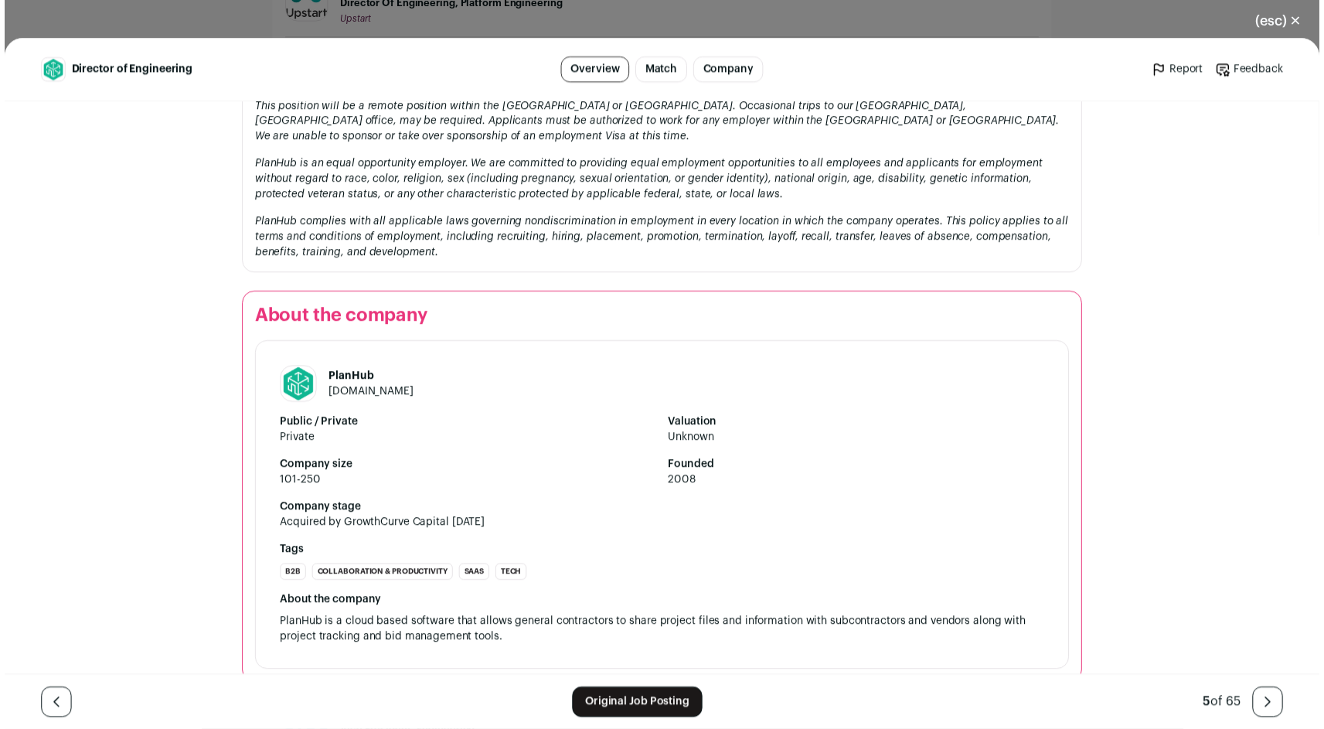
scroll to position [1867, 0]
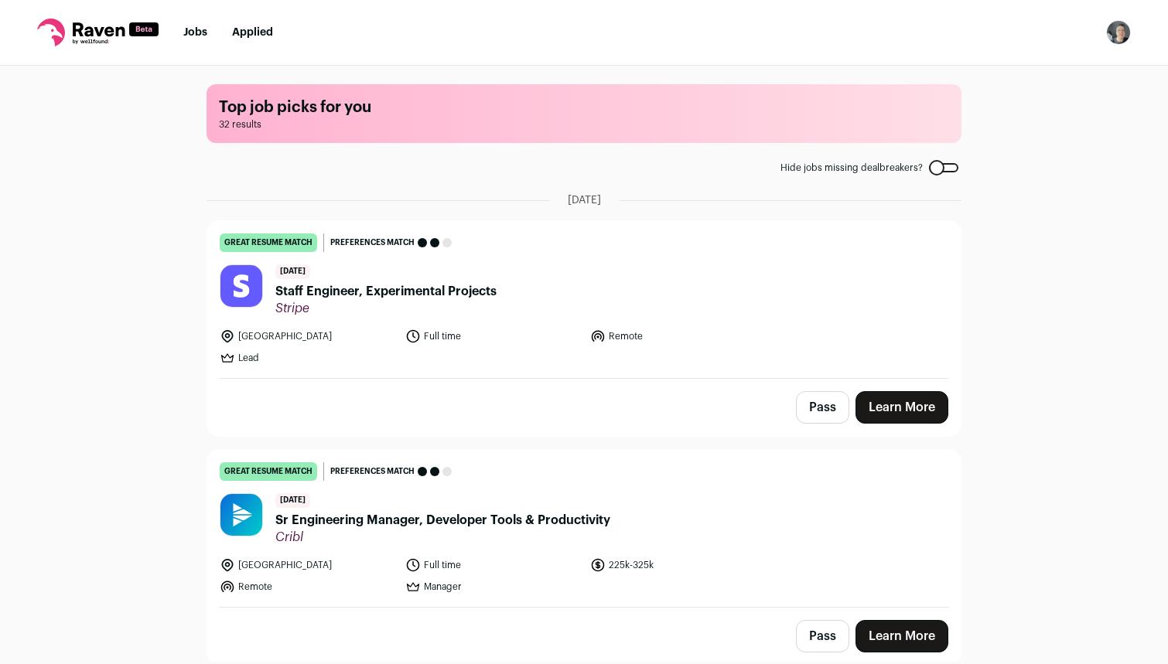
click at [253, 31] on link "Applied" at bounding box center [252, 32] width 41 height 11
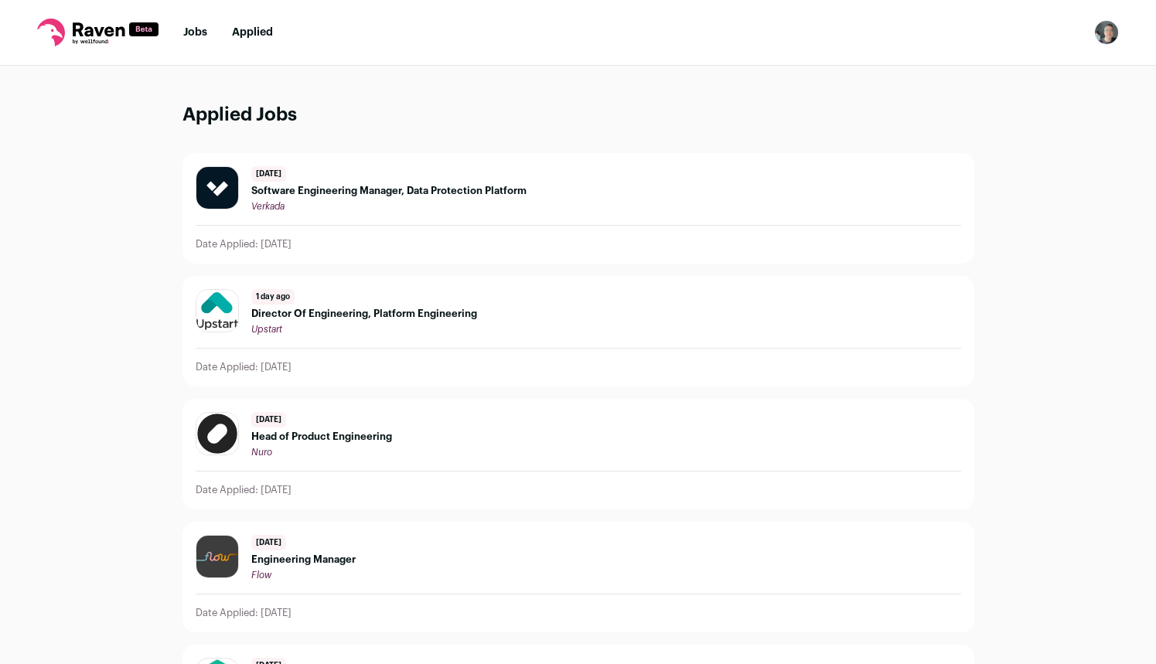
click at [194, 27] on link "Jobs" at bounding box center [195, 32] width 24 height 11
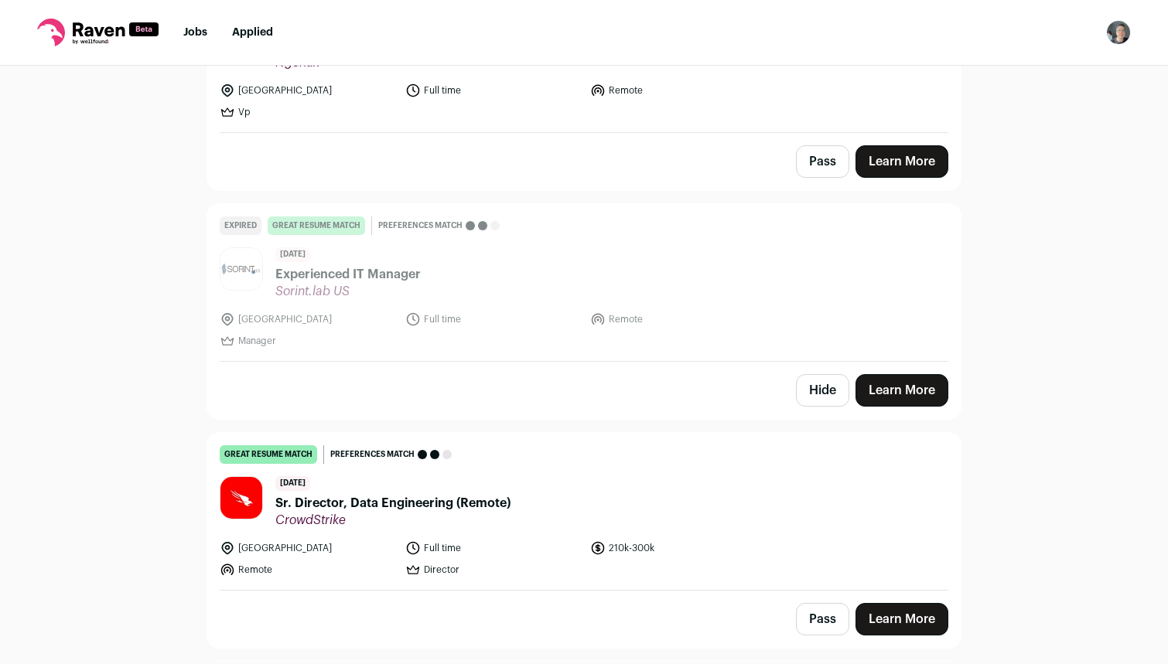
scroll to position [2269, 0]
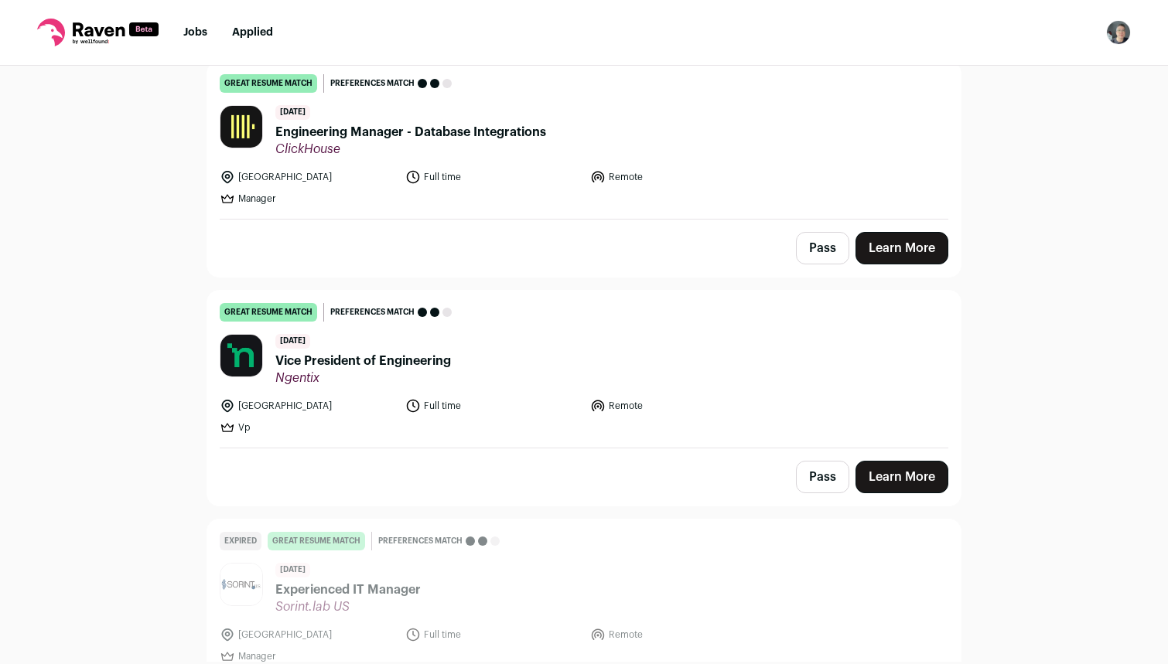
click at [402, 352] on span "Vice President of Engineering" at bounding box center [363, 361] width 176 height 19
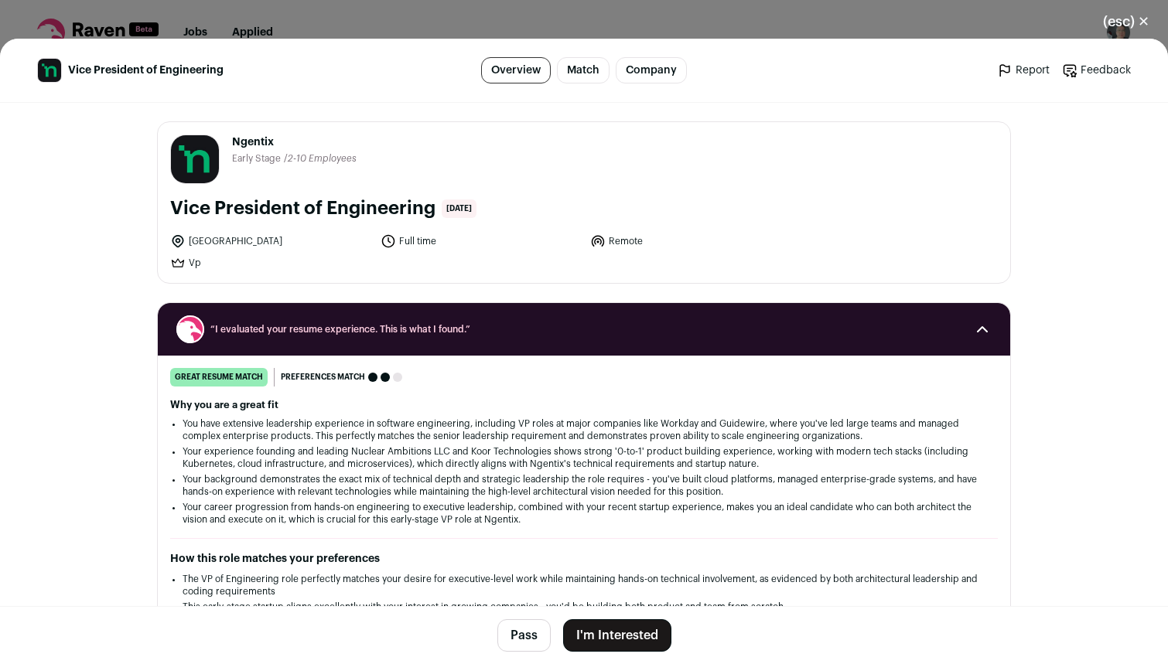
click at [1132, 19] on button "(esc) ✕" at bounding box center [1126, 22] width 84 height 34
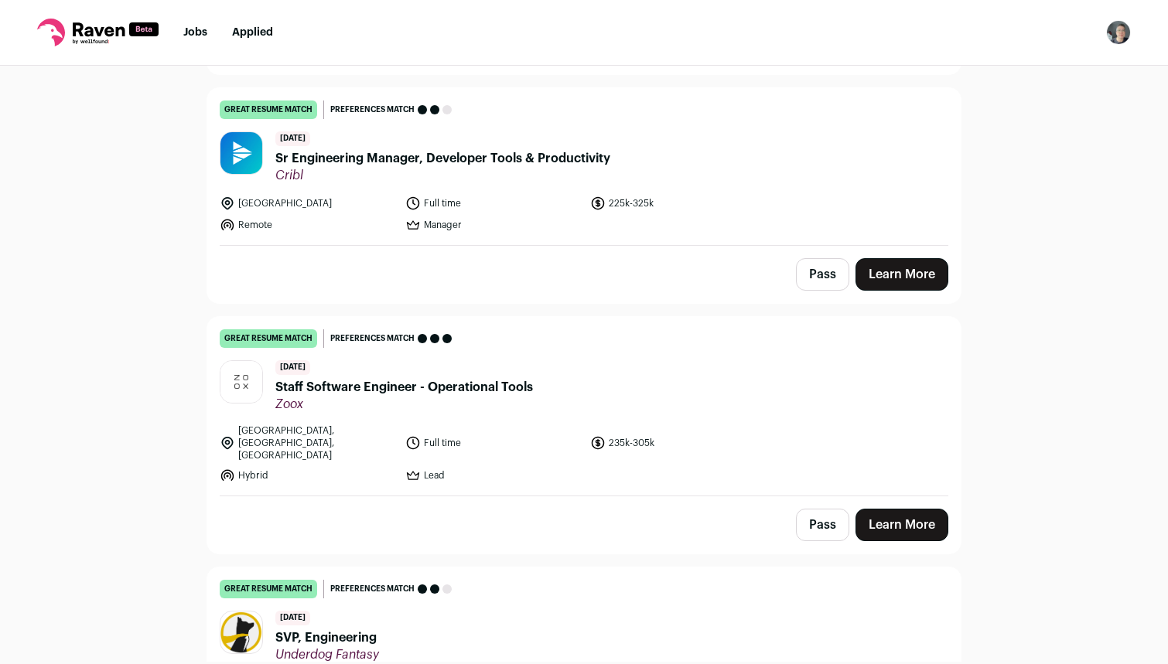
scroll to position [0, 0]
